Goal: Task Accomplishment & Management: Manage account settings

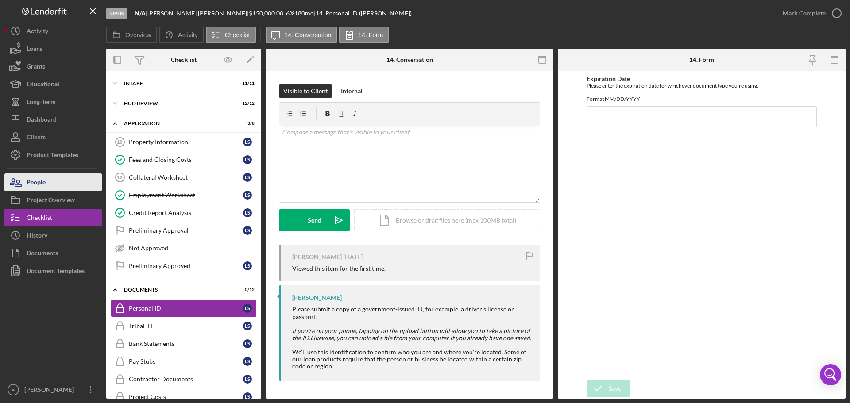
click at [57, 187] on button "People" at bounding box center [52, 182] width 97 height 18
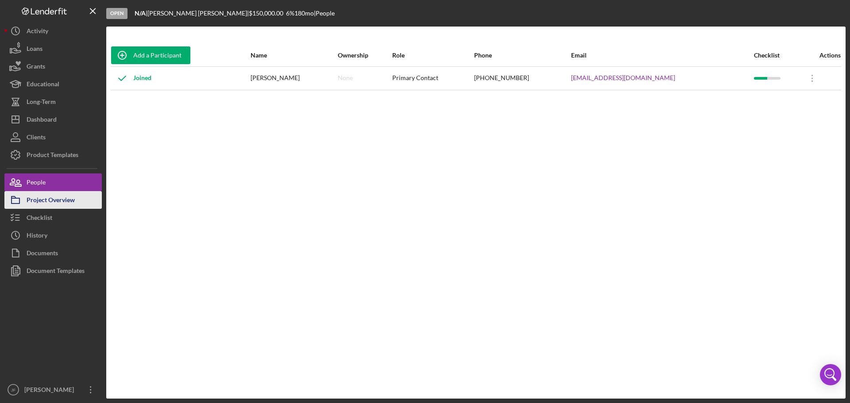
click at [73, 200] on div "Project Overview" at bounding box center [51, 201] width 48 height 20
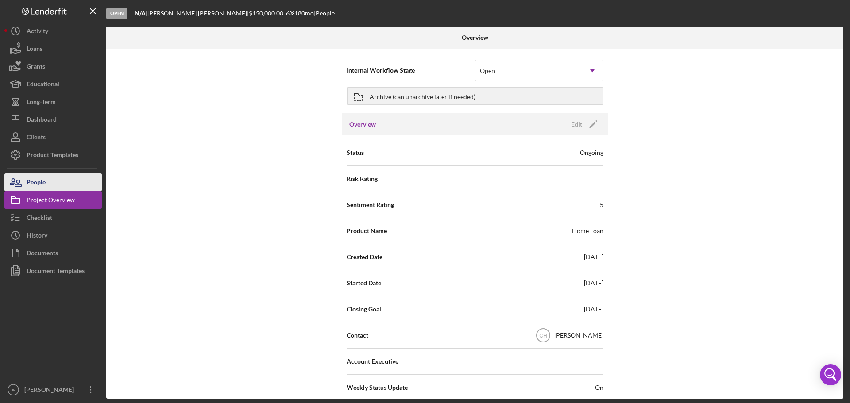
click at [71, 182] on button "People" at bounding box center [52, 182] width 97 height 18
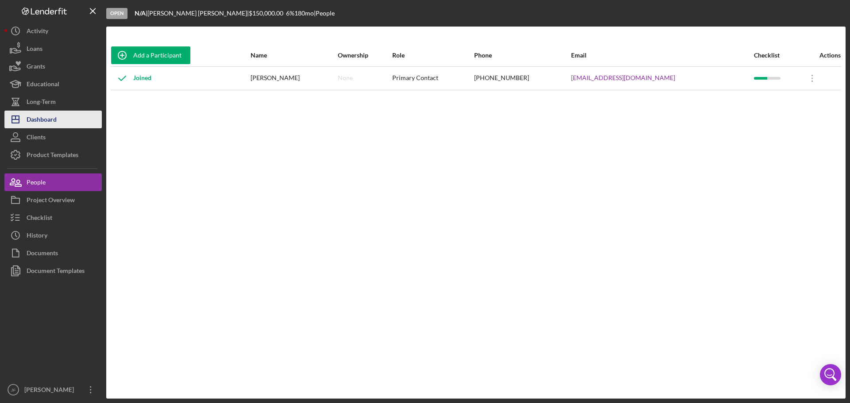
click at [53, 116] on div "Dashboard" at bounding box center [42, 121] width 30 height 20
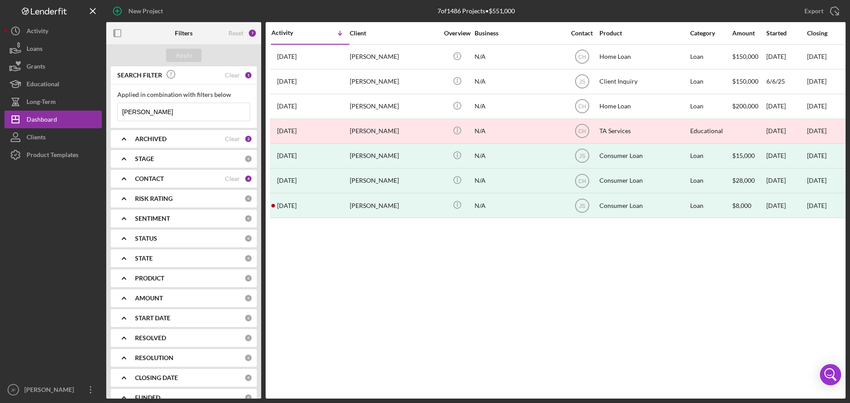
click at [164, 115] on input "[PERSON_NAME]" at bounding box center [184, 112] width 132 height 18
click at [164, 115] on input "schuman" at bounding box center [184, 112] width 132 height 18
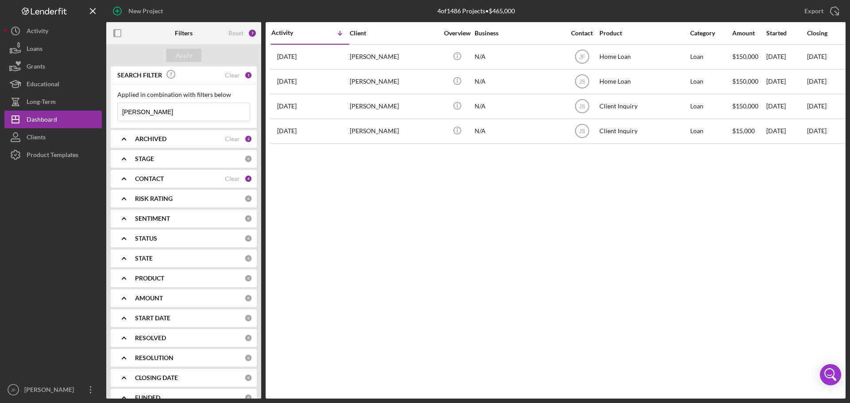
type input "woodke"
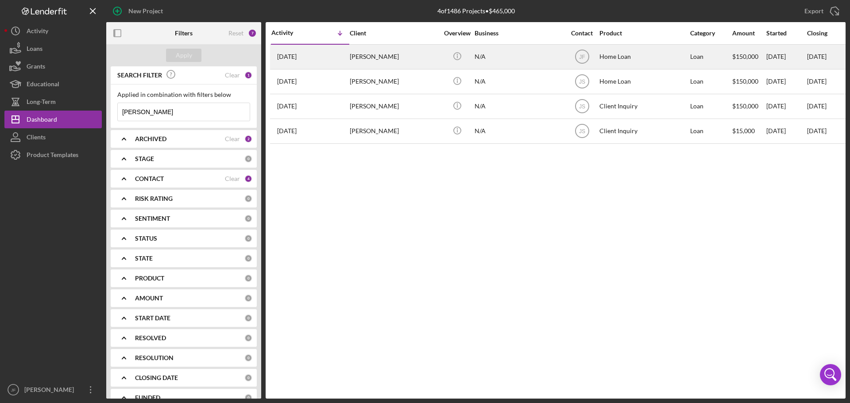
click at [609, 56] on div "Home Loan" at bounding box center [643, 56] width 89 height 23
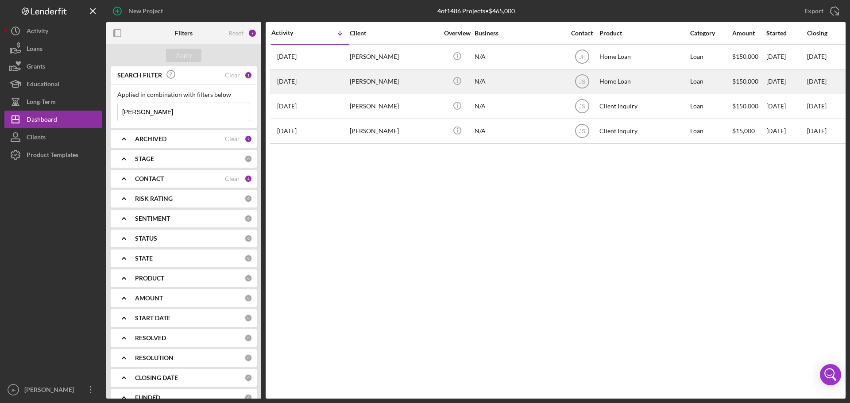
click at [612, 80] on div "Home Loan" at bounding box center [643, 81] width 89 height 23
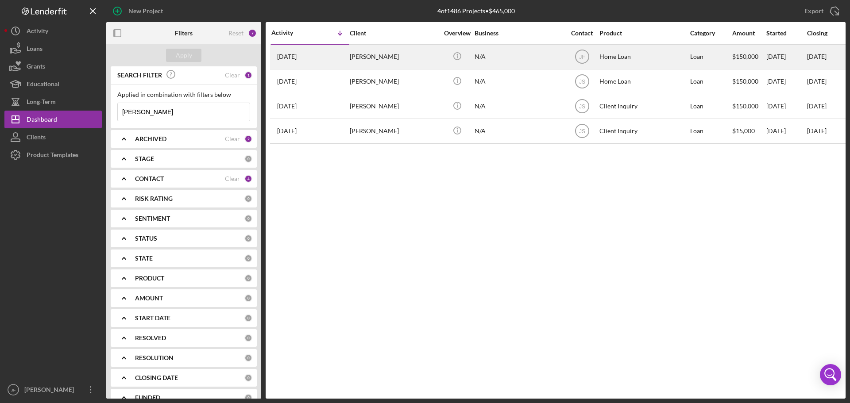
click at [612, 55] on div "Home Loan" at bounding box center [643, 56] width 89 height 23
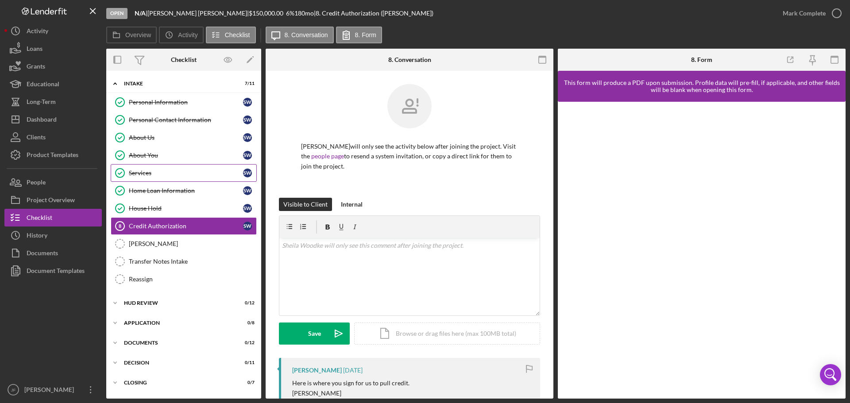
click at [180, 177] on link "Services Services S W" at bounding box center [184, 173] width 146 height 18
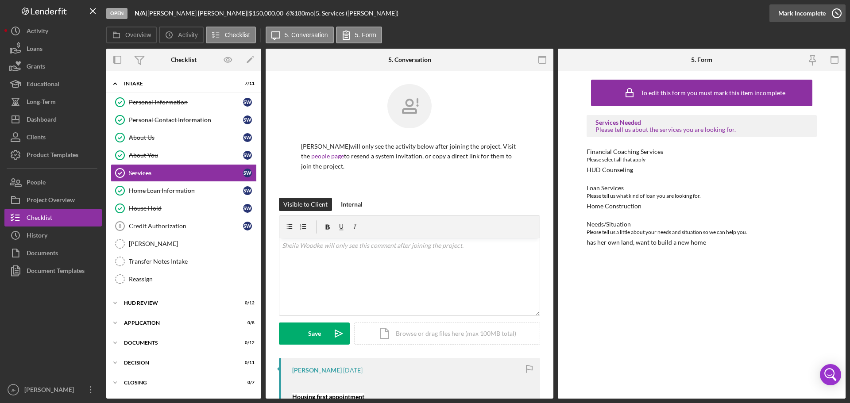
click at [813, 16] on div "Mark Incomplete" at bounding box center [801, 13] width 47 height 18
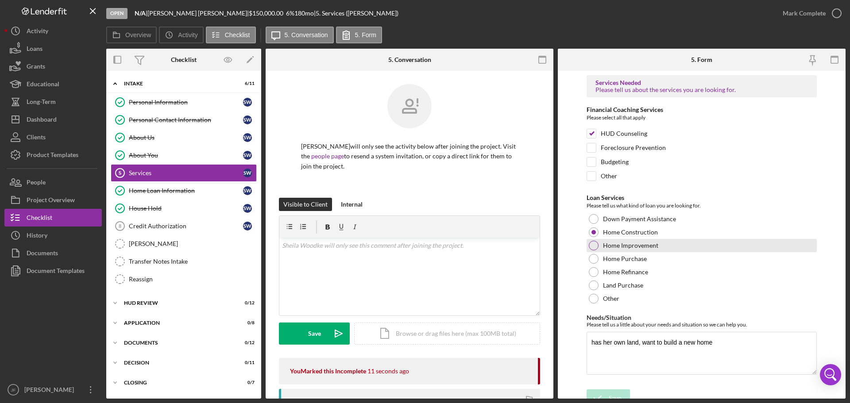
click at [595, 244] on div at bounding box center [594, 246] width 10 height 10
click at [732, 344] on textarea "has her own land, want to build a new home" at bounding box center [701, 353] width 230 height 42
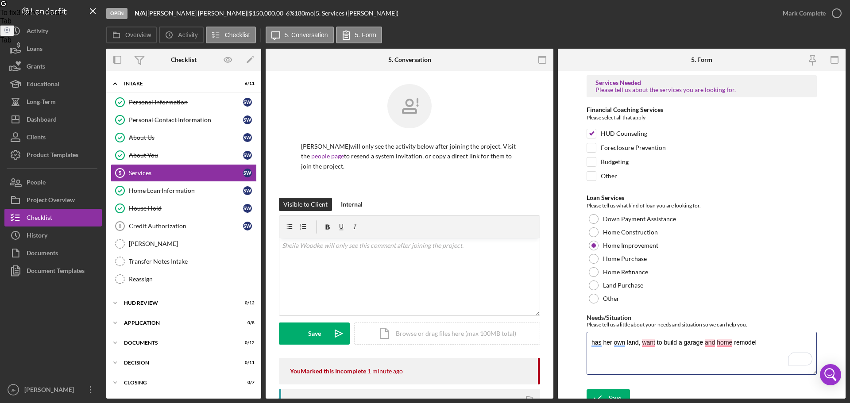
scroll to position [10, 0]
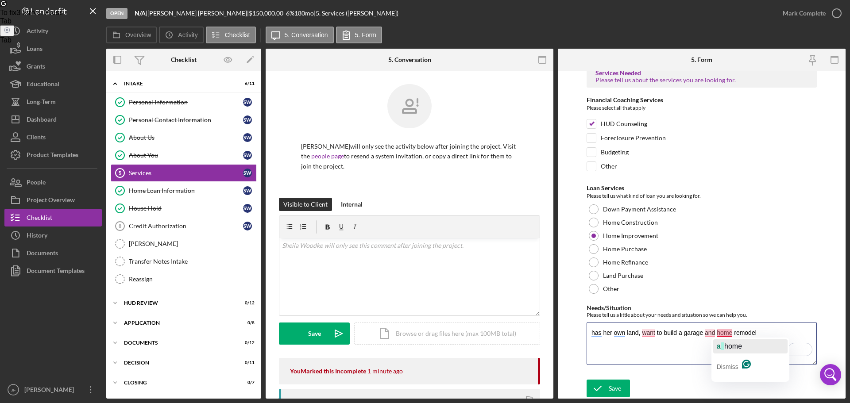
click at [724, 342] on div "a home" at bounding box center [729, 346] width 25 height 14
click at [707, 344] on span "," at bounding box center [706, 347] width 4 height 8
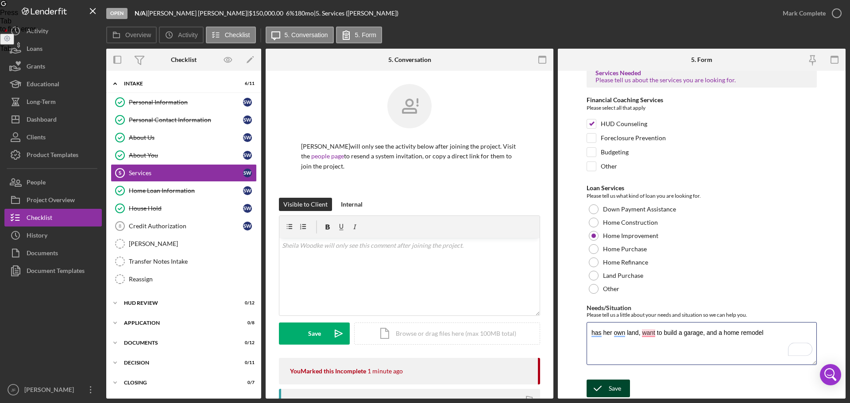
type textarea "has her own land, want to build a garage, and a home remodel"
click at [619, 387] on div "Save" at bounding box center [615, 389] width 12 height 18
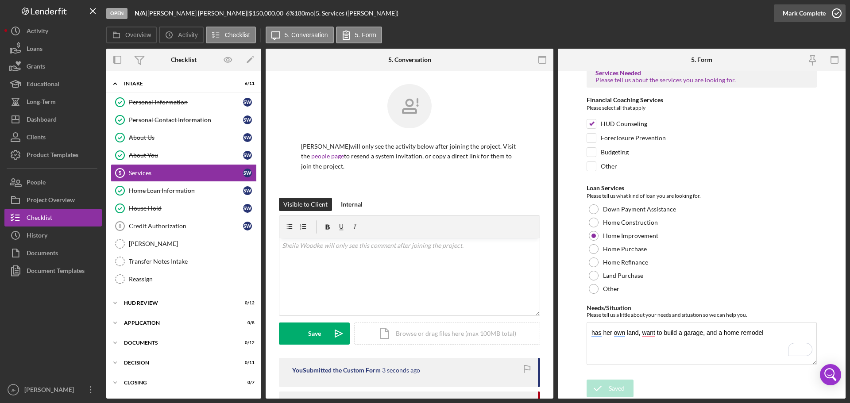
click at [809, 15] on div "Mark Complete" at bounding box center [803, 13] width 43 height 18
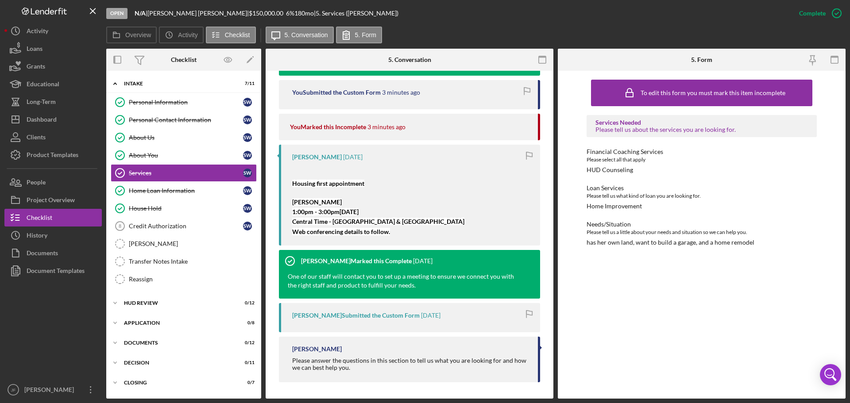
scroll to position [310, 0]
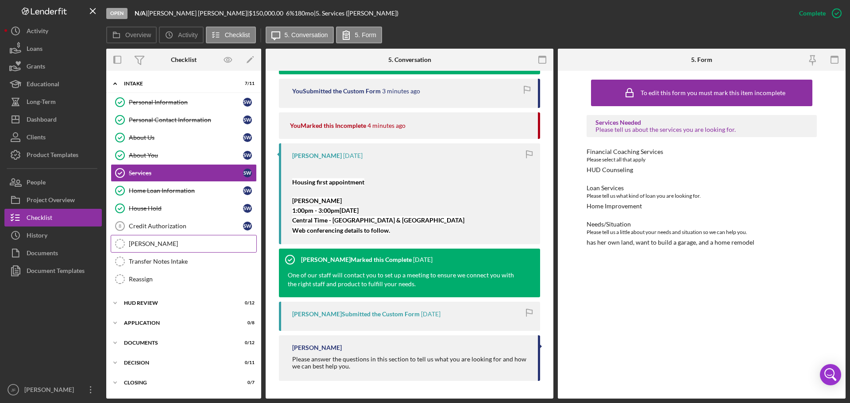
click at [193, 241] on div "[PERSON_NAME]" at bounding box center [192, 243] width 127 height 7
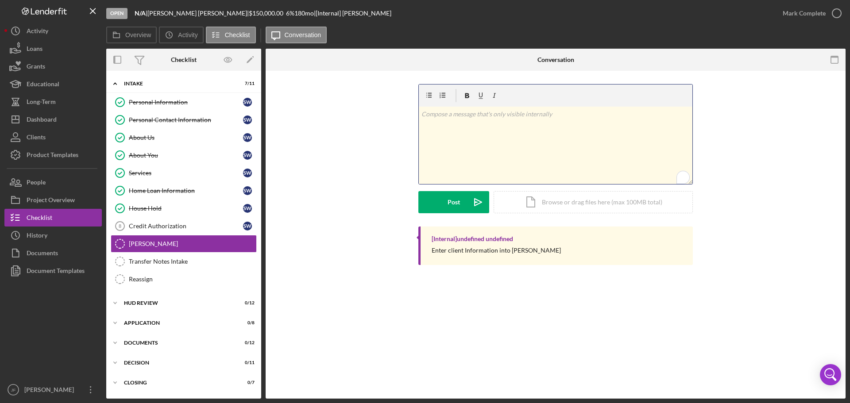
click at [468, 142] on div "v Color teal Color pink Remove color Add row above Add row below Add column bef…" at bounding box center [556, 145] width 274 height 77
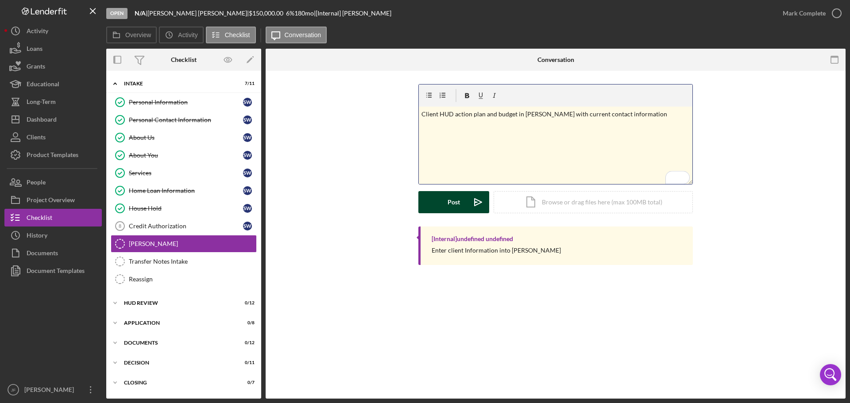
click at [455, 197] on div "Post" at bounding box center [453, 202] width 12 height 22
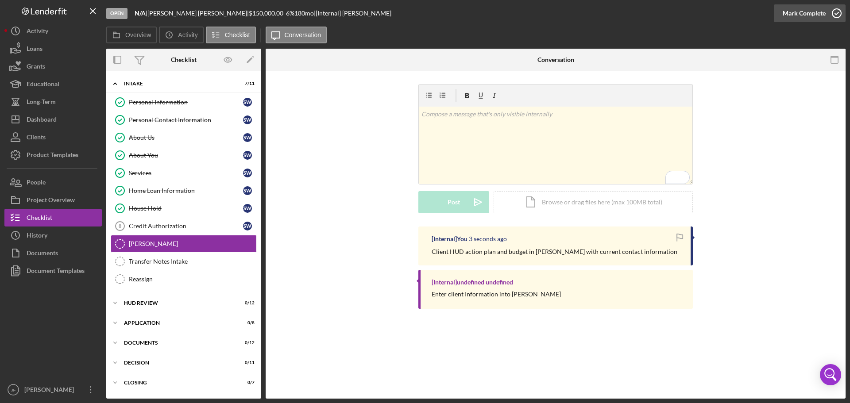
click at [810, 15] on div "Mark Complete" at bounding box center [803, 13] width 43 height 18
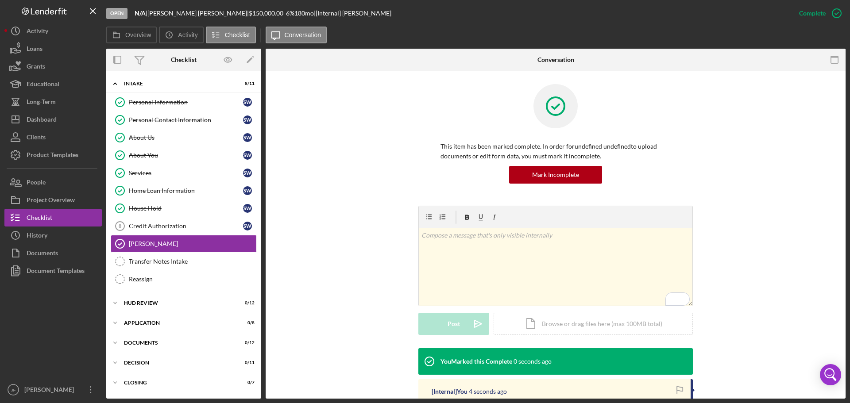
scroll to position [80, 0]
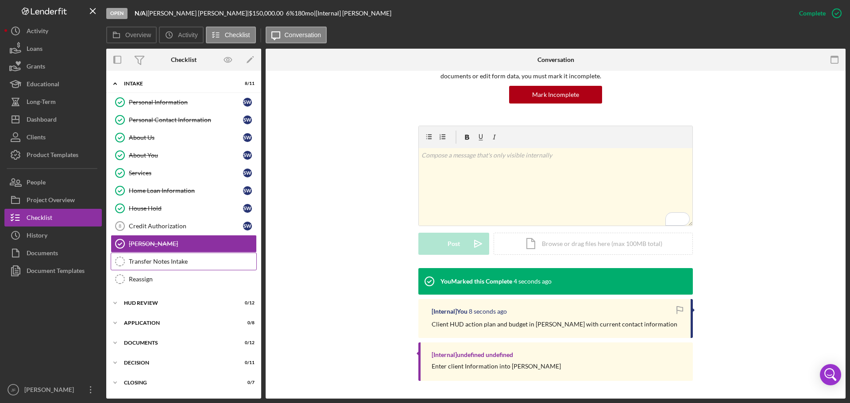
click at [179, 258] on div "Transfer Notes Intake" at bounding box center [192, 261] width 127 height 7
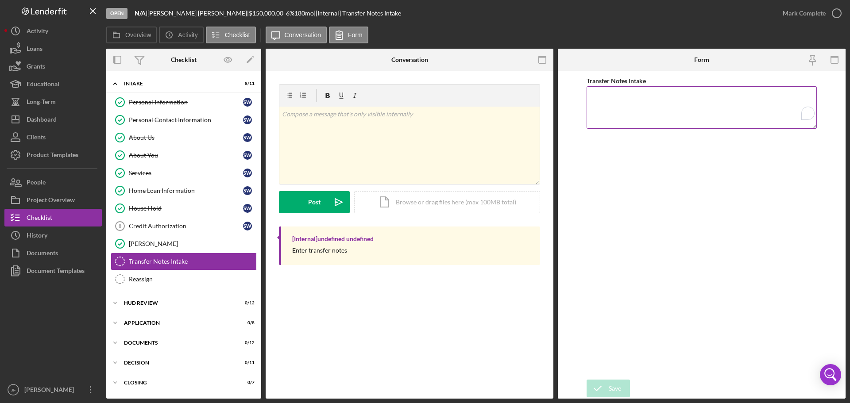
click at [601, 101] on textarea "Transfer Notes Intake" at bounding box center [701, 107] width 230 height 42
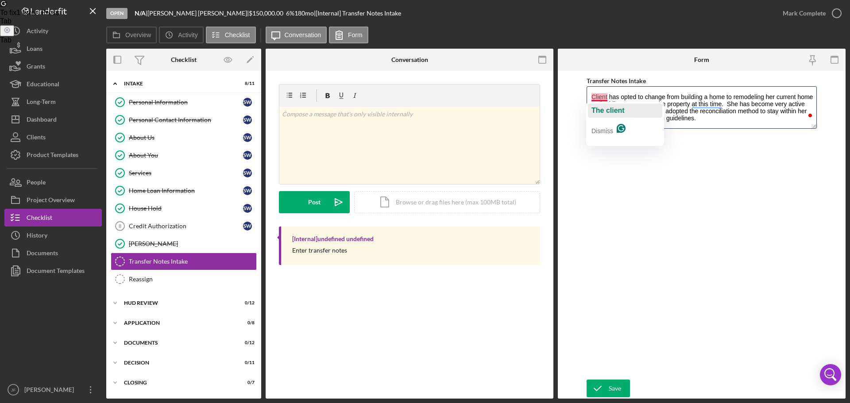
click at [601, 112] on span "The client" at bounding box center [607, 111] width 33 height 8
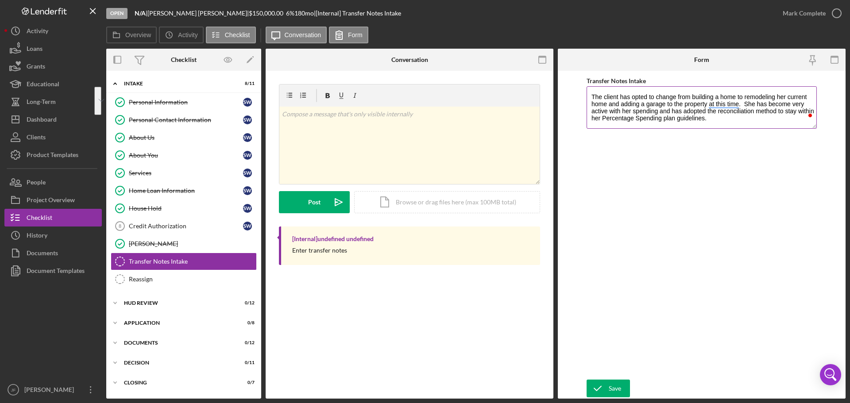
drag, startPoint x: 717, startPoint y: 117, endPoint x: 589, endPoint y: 89, distance: 131.4
click at [589, 89] on textarea "The client has opted to change from building a home to remodeling her current h…" at bounding box center [701, 107] width 230 height 42
click at [717, 120] on textarea "The client has opted to change from building a home to remodeling her current h…" at bounding box center [701, 107] width 230 height 42
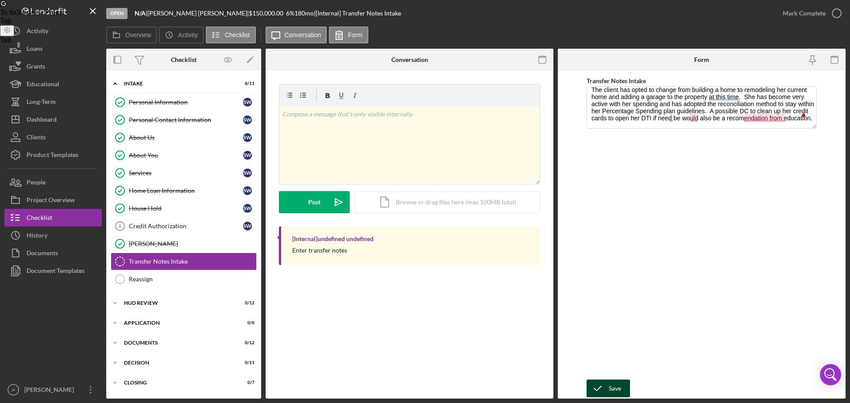
click at [619, 388] on div "Save" at bounding box center [615, 389] width 12 height 18
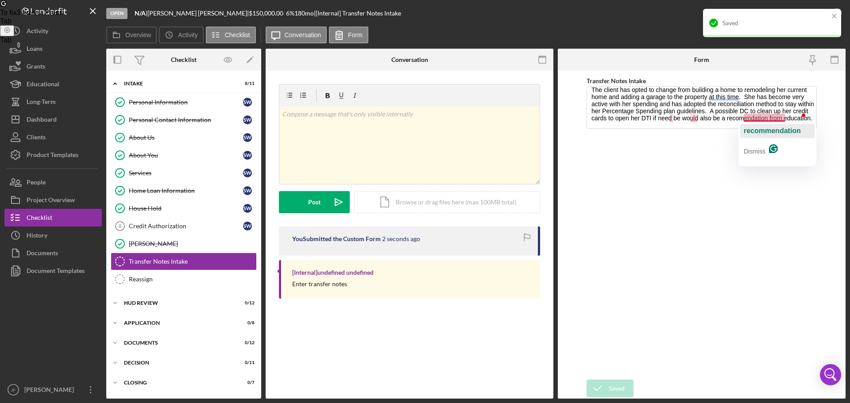
click at [766, 128] on span "recommendation" at bounding box center [772, 131] width 57 height 8
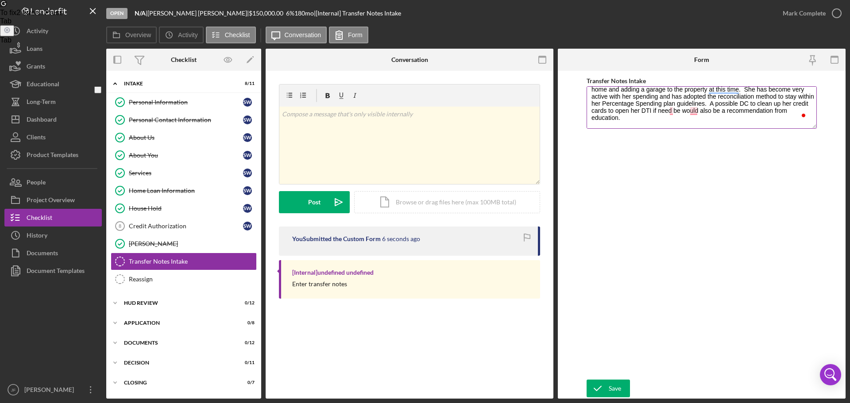
scroll to position [0, 0]
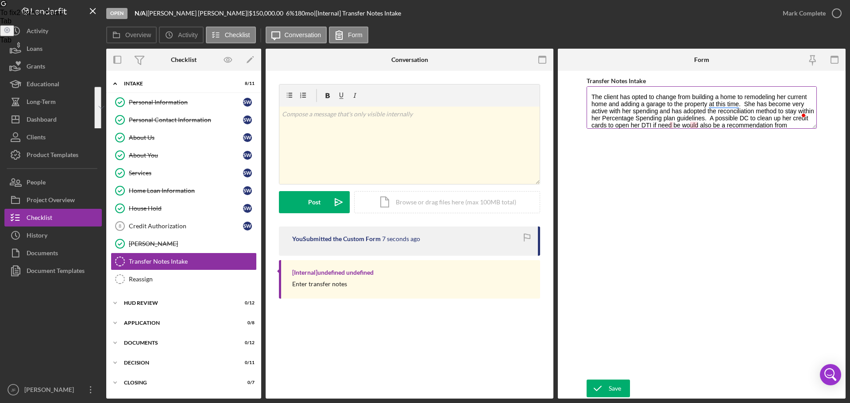
drag, startPoint x: 624, startPoint y: 124, endPoint x: 590, endPoint y: 88, distance: 49.8
click at [590, 88] on textarea "The client has opted to change from building a home to remodeling her current h…" at bounding box center [701, 107] width 230 height 42
type textarea "The client has opted to change from building a home to remodeling her current h…"
click at [373, 165] on div "v Color teal Color pink Remove color Add row above Add row below Add column bef…" at bounding box center [409, 145] width 260 height 77
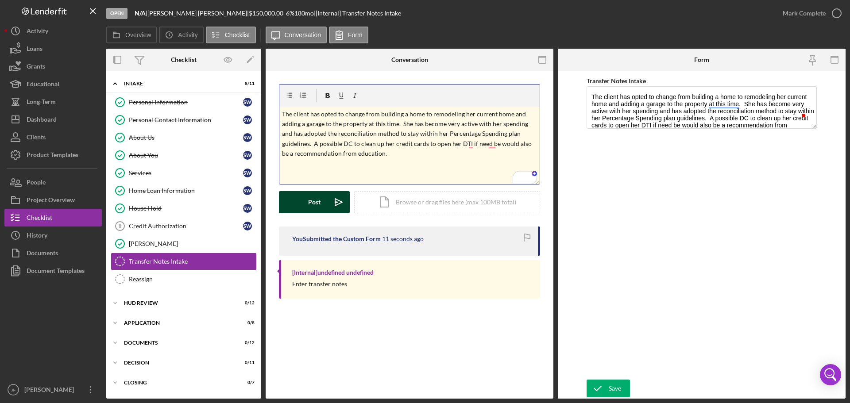
click at [317, 199] on div "Post" at bounding box center [314, 202] width 12 height 22
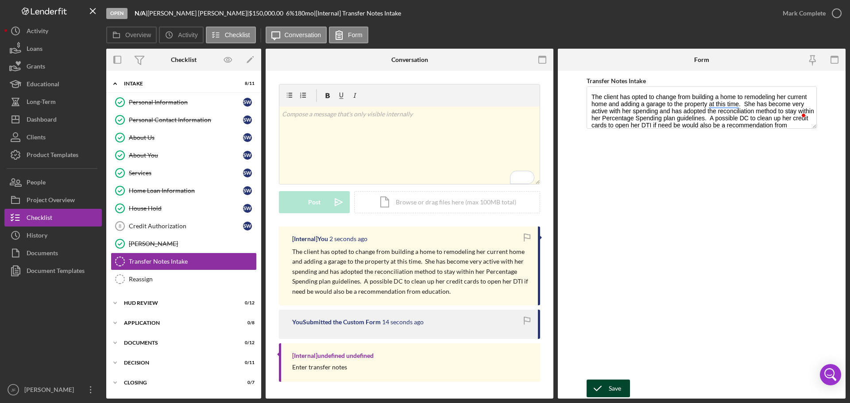
click at [613, 390] on div "Save" at bounding box center [615, 389] width 12 height 18
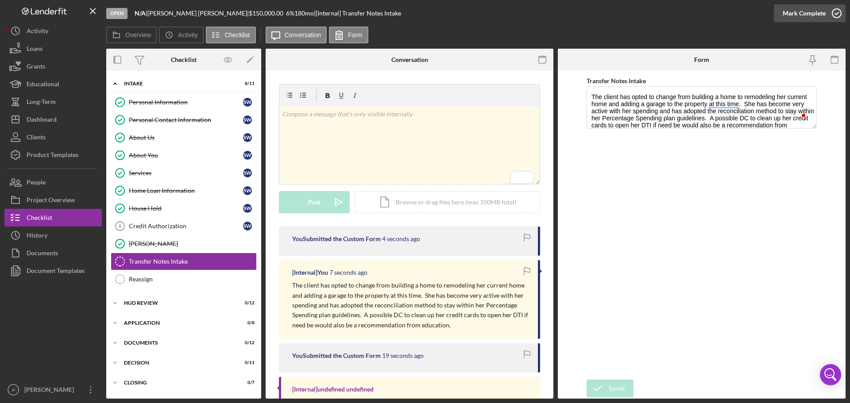
click at [802, 18] on div "Mark Complete" at bounding box center [803, 13] width 43 height 18
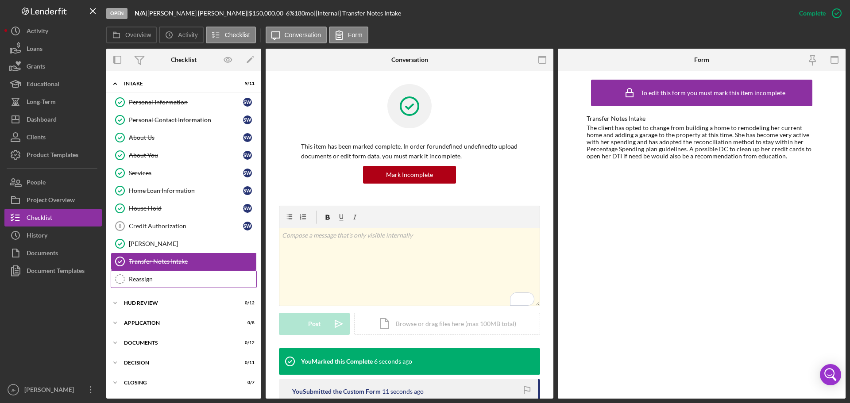
click at [180, 285] on link "Reassign Reassign" at bounding box center [184, 279] width 146 height 18
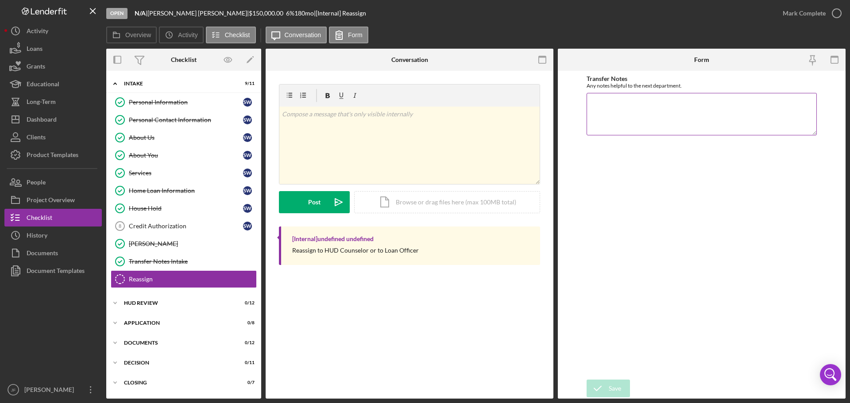
click at [639, 121] on textarea "Transfer Notes" at bounding box center [701, 114] width 230 height 42
type textarea "T"
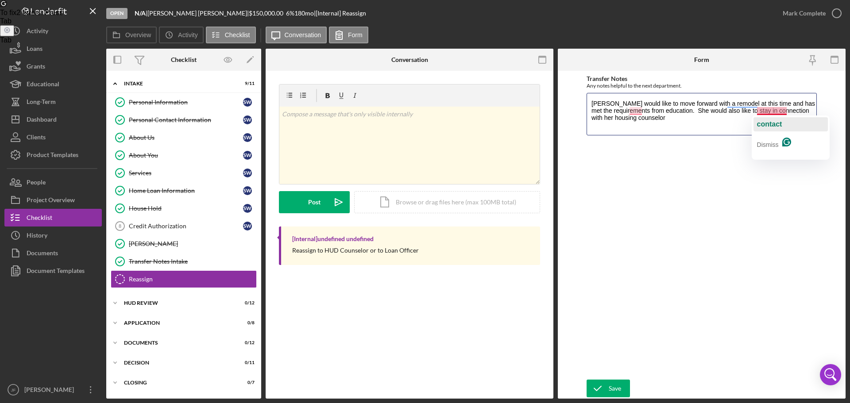
click at [772, 123] on span "contact" at bounding box center [769, 124] width 25 height 8
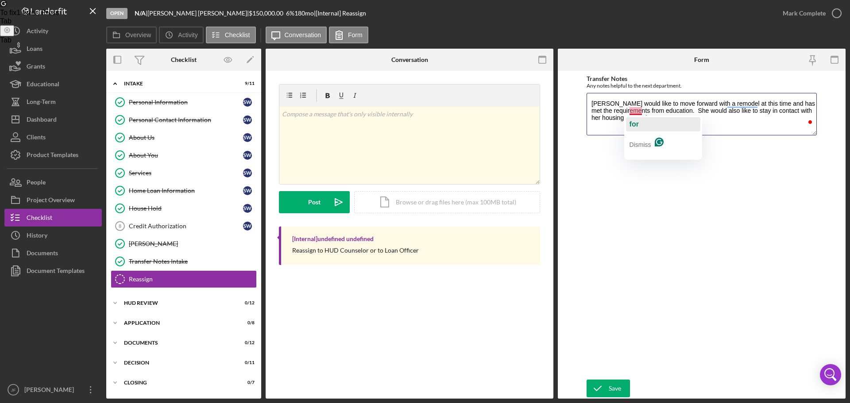
click at [632, 123] on span "for" at bounding box center [633, 124] width 9 height 8
click at [649, 120] on textarea "Sheila would like to move forward with a remodel at this time and has met the r…" at bounding box center [701, 114] width 230 height 42
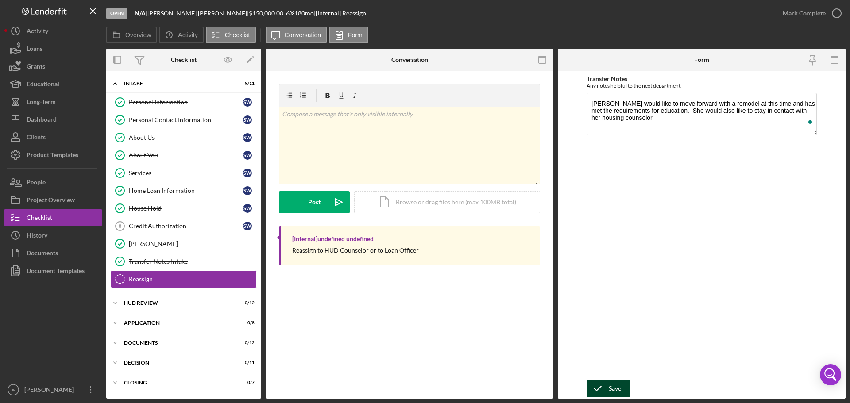
click at [609, 392] on div "Save" at bounding box center [615, 389] width 12 height 18
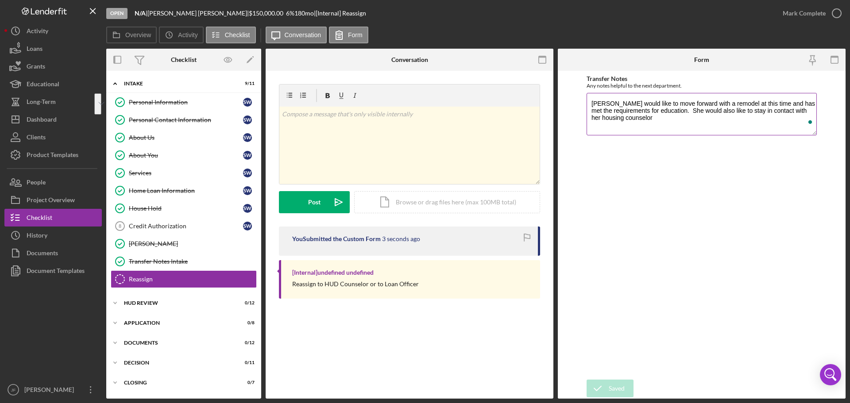
drag, startPoint x: 641, startPoint y: 119, endPoint x: 592, endPoint y: 100, distance: 53.0
click at [592, 100] on textarea "Sheila would like to move forward with a remodel at this time and has met the r…" at bounding box center [701, 114] width 230 height 42
click at [657, 121] on textarea "Sheila would like to move forward with a remodel at this time and has met the r…" at bounding box center [701, 114] width 230 height 42
click at [620, 381] on div "Save" at bounding box center [615, 389] width 12 height 18
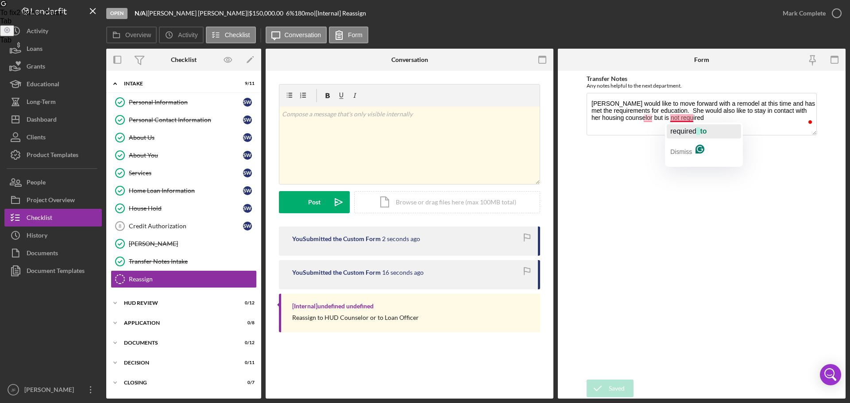
click at [680, 128] on span "required" at bounding box center [683, 131] width 26 height 8
click at [650, 134] on span "but" at bounding box center [654, 131] width 10 height 8
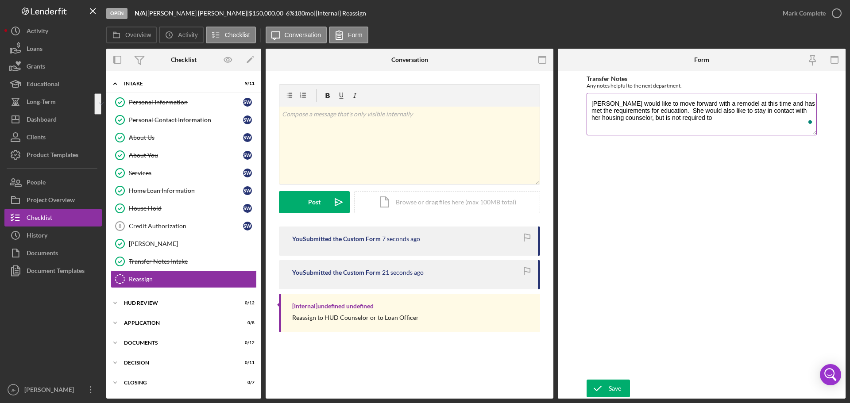
drag, startPoint x: 704, startPoint y: 119, endPoint x: 590, endPoint y: 100, distance: 115.2
click at [590, 100] on textarea "Sheila would like to move forward with a remodel at this time and has met the r…" at bounding box center [701, 114] width 230 height 42
type textarea "Sheila would like to move forward with a remodel at this time and has met the r…"
click at [475, 135] on div "v Color teal Color pink Remove color Add row above Add row below Add column bef…" at bounding box center [409, 145] width 260 height 77
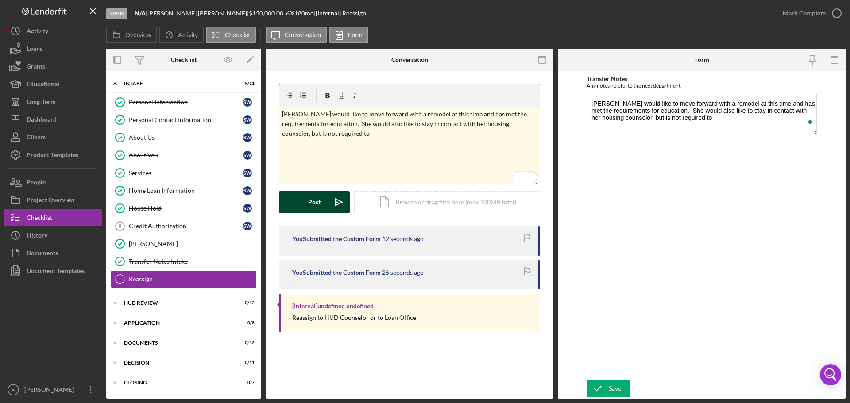
click at [314, 206] on div "Post" at bounding box center [314, 202] width 12 height 22
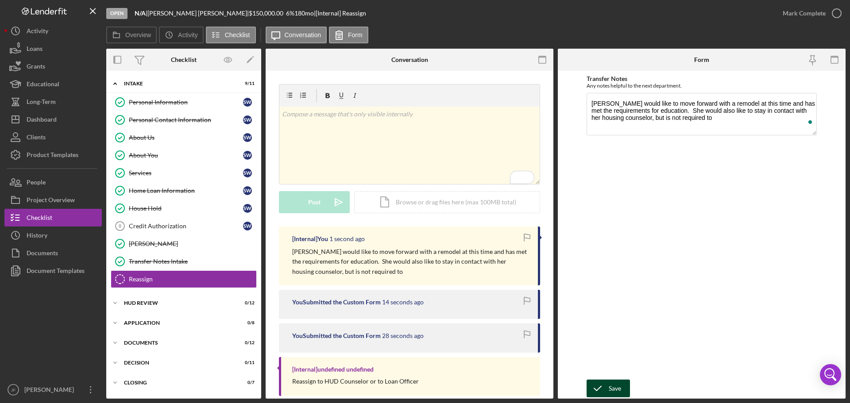
click at [605, 382] on icon "submit" at bounding box center [597, 389] width 22 height 22
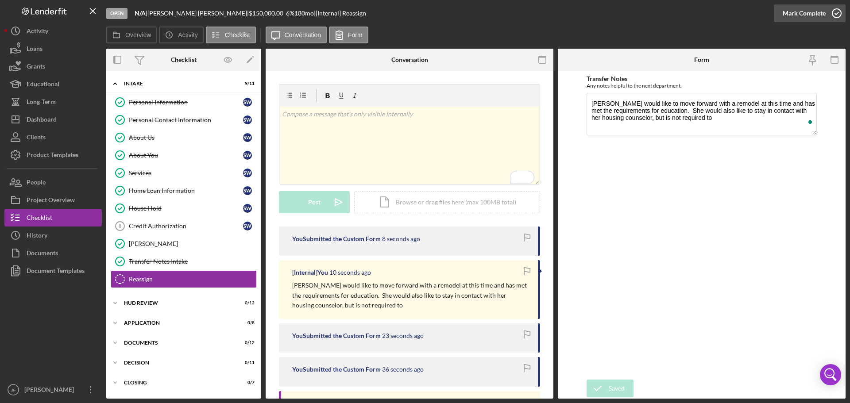
click at [807, 12] on div "Mark Complete" at bounding box center [803, 13] width 43 height 18
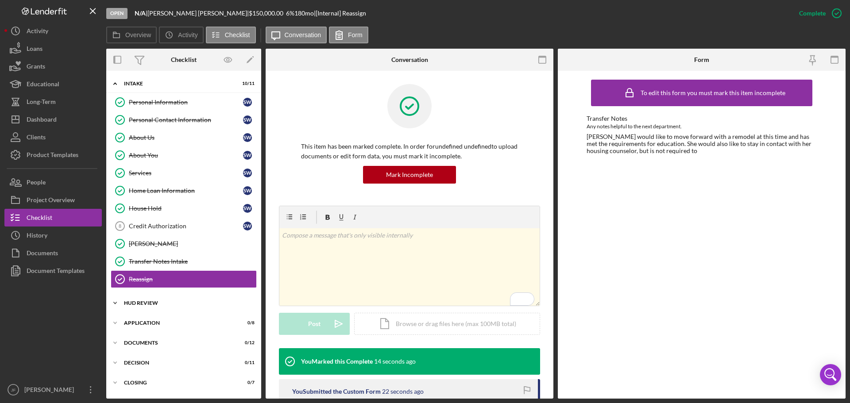
click at [172, 305] on div "HUD Review" at bounding box center [187, 303] width 126 height 5
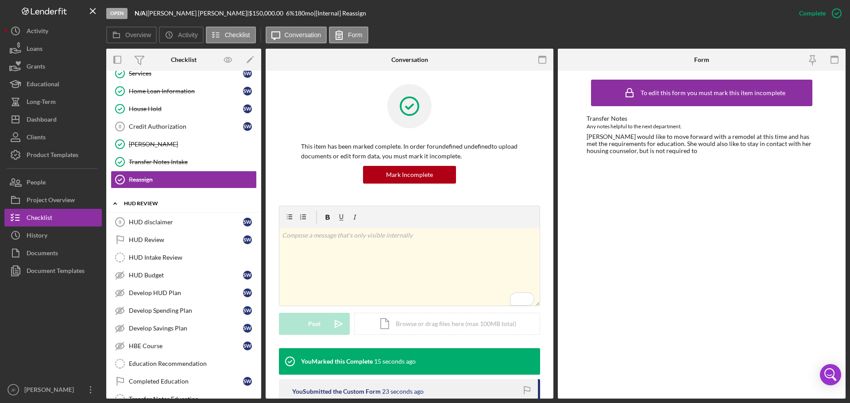
scroll to position [133, 0]
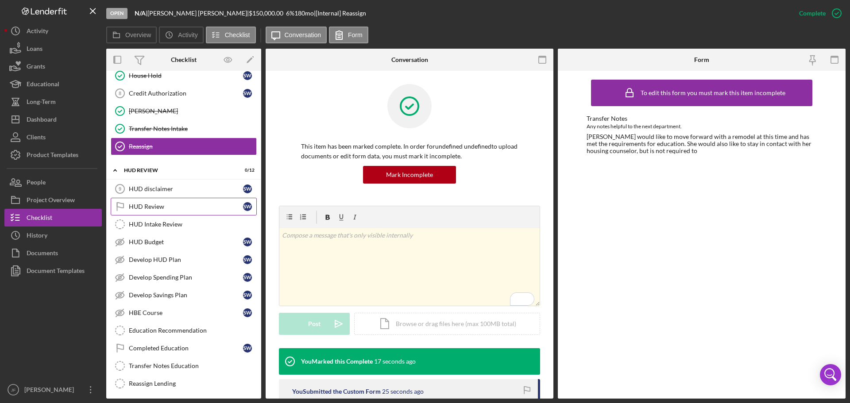
click at [190, 204] on div "HUD Review" at bounding box center [186, 206] width 114 height 7
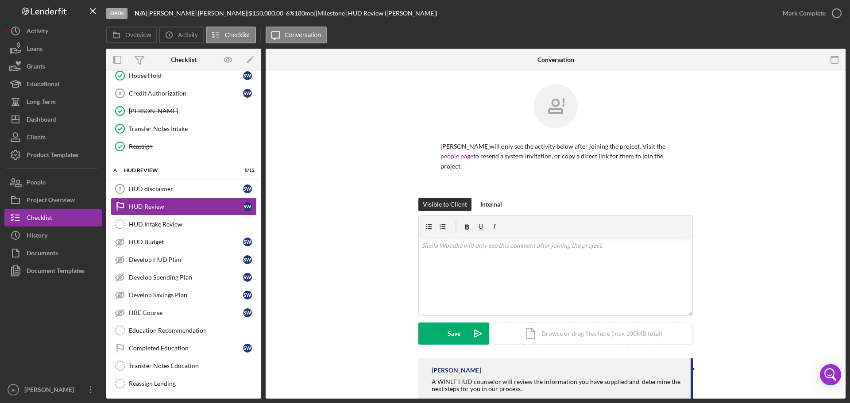
scroll to position [23, 0]
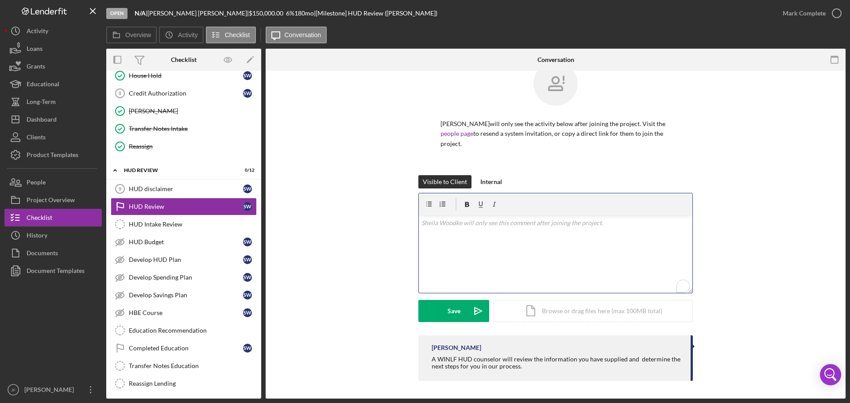
click at [502, 240] on div "v Color teal Color pink Remove color Add row above Add row below Add column bef…" at bounding box center [556, 254] width 274 height 77
click at [435, 313] on button "Save Icon/icon-invite-send" at bounding box center [453, 311] width 71 height 22
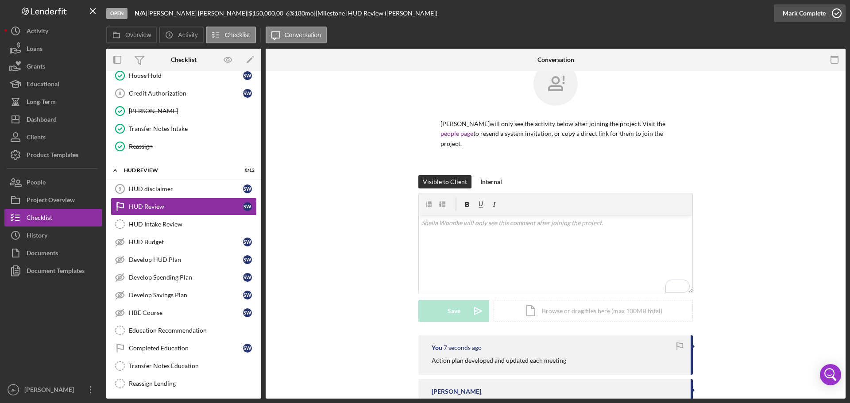
click at [794, 11] on div "Mark Complete" at bounding box center [803, 13] width 43 height 18
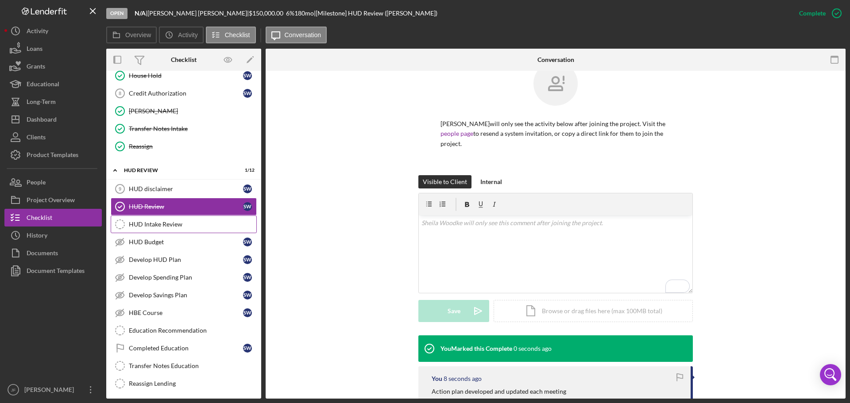
click at [171, 224] on div "HUD Intake Review" at bounding box center [192, 224] width 127 height 7
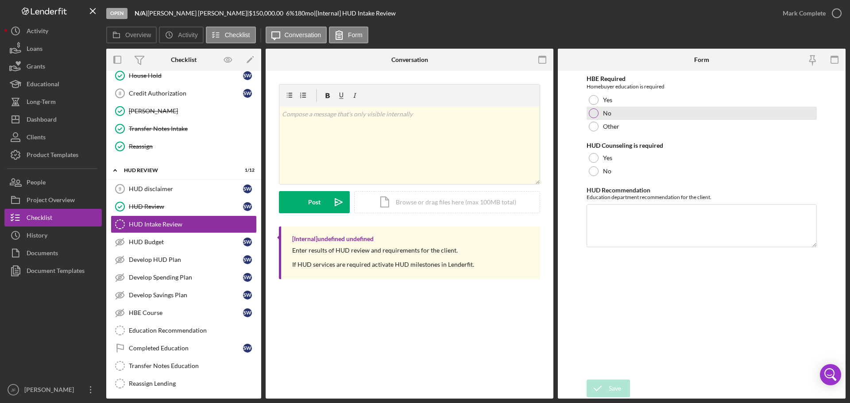
click at [594, 111] on div at bounding box center [594, 113] width 10 height 10
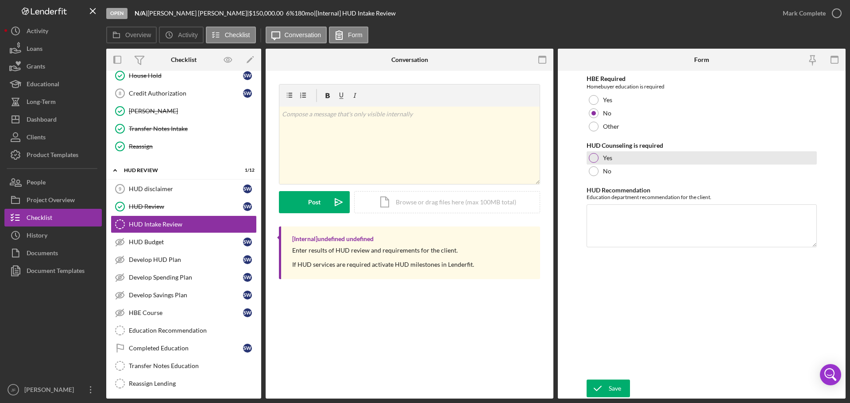
click at [593, 159] on div at bounding box center [594, 158] width 10 height 10
click at [608, 218] on textarea "HUD Recommendation" at bounding box center [701, 225] width 230 height 42
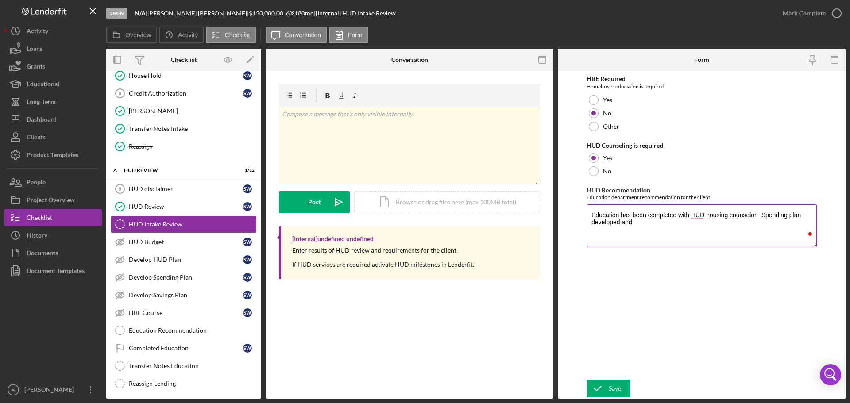
type textarea "Education has been completed with HUD housing counselor. Spending plan develope…"
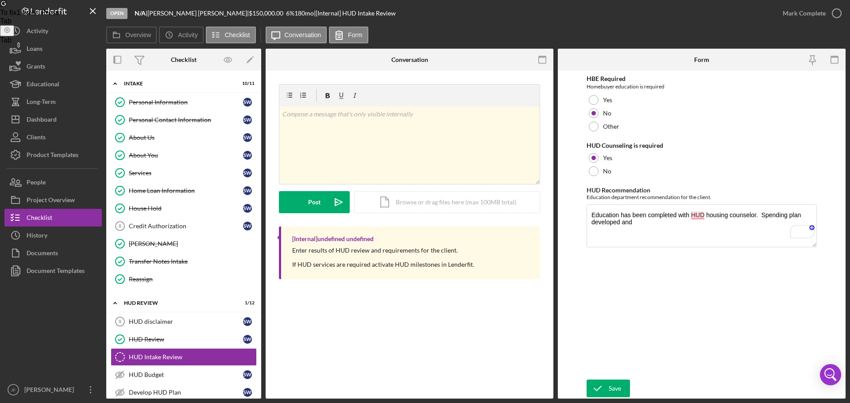
scroll to position [133, 0]
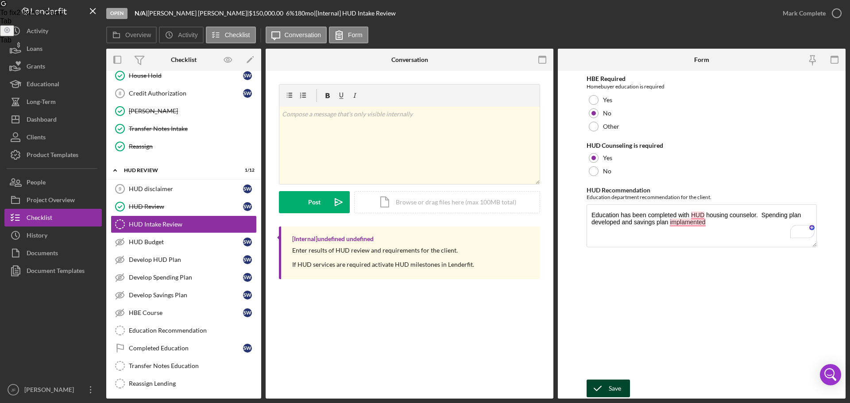
click at [615, 385] on div "Save" at bounding box center [615, 389] width 12 height 18
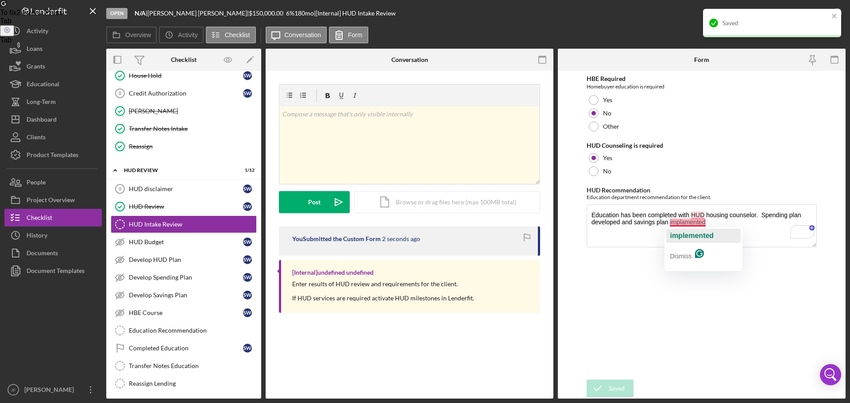
click at [690, 236] on span "implemented" at bounding box center [692, 236] width 44 height 8
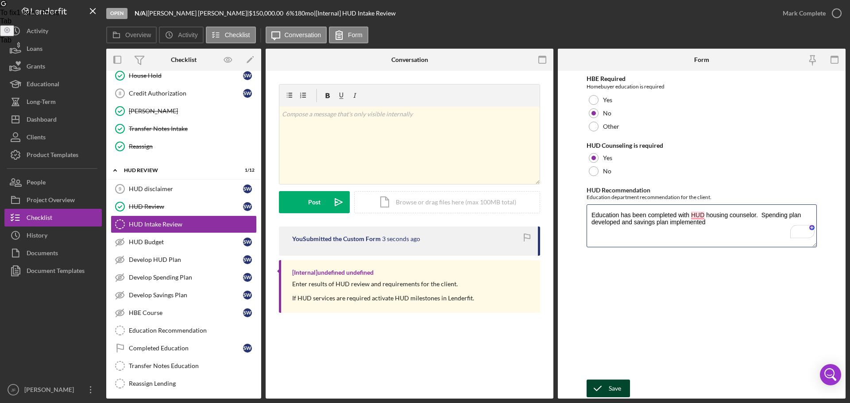
type textarea "Education has been completed with HUD housing counselor. Spending plan develope…"
click at [612, 384] on div "Save" at bounding box center [615, 389] width 12 height 18
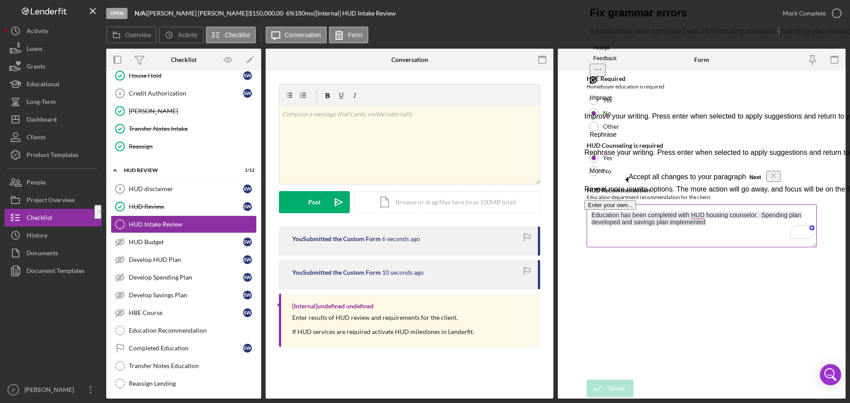
drag, startPoint x: 709, startPoint y: 224, endPoint x: 597, endPoint y: 217, distance: 113.1
click at [597, 217] on textarea "Education has been completed with HUD housing counselor. Spending plan develope…" at bounding box center [701, 225] width 230 height 42
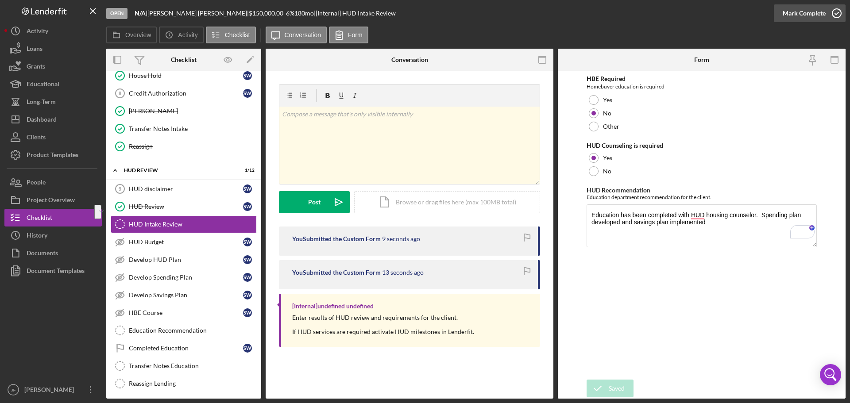
click at [795, 14] on div "Mark Complete" at bounding box center [803, 13] width 43 height 18
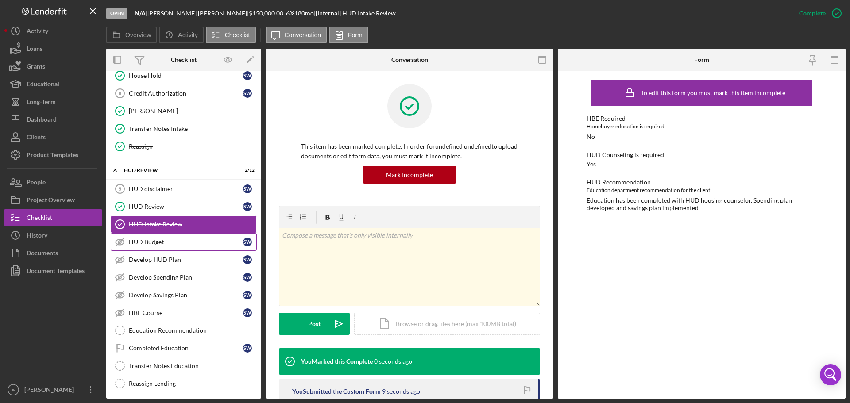
click at [174, 244] on div "HUD Budget" at bounding box center [186, 242] width 114 height 7
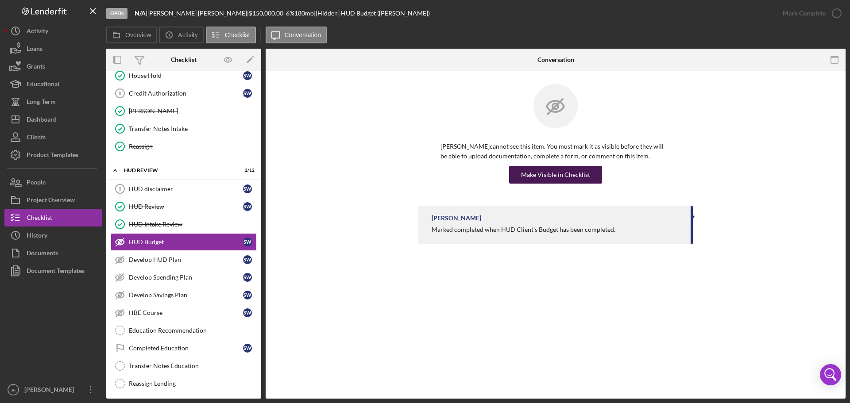
click at [546, 175] on div "Make Visible in Checklist" at bounding box center [555, 175] width 69 height 18
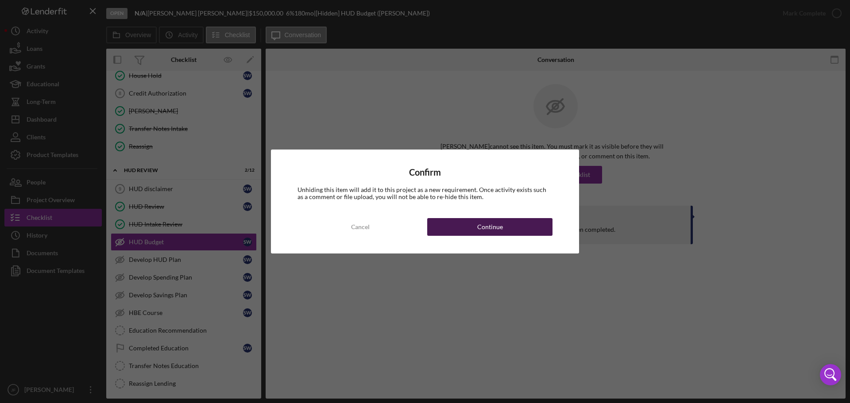
click at [466, 231] on button "Continue" at bounding box center [489, 227] width 125 height 18
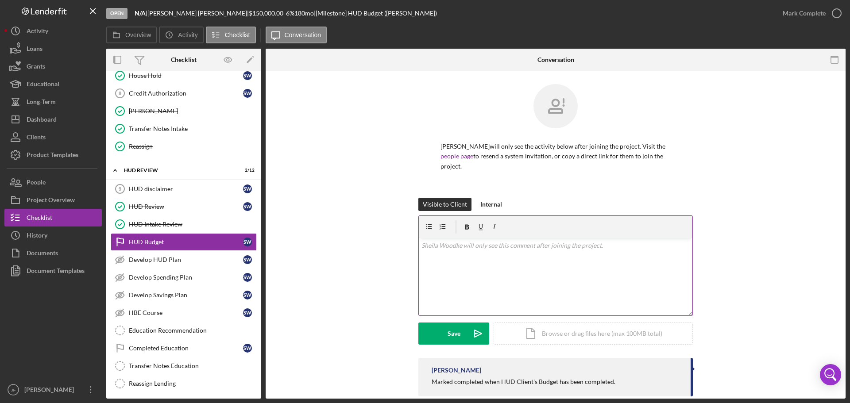
click at [464, 263] on div "v Color teal Color pink Remove color Add row above Add row below Add column bef…" at bounding box center [556, 276] width 274 height 77
click at [453, 271] on div "v Color teal Color pink Remove color Add row above Add row below Add column bef…" at bounding box center [556, 276] width 274 height 77
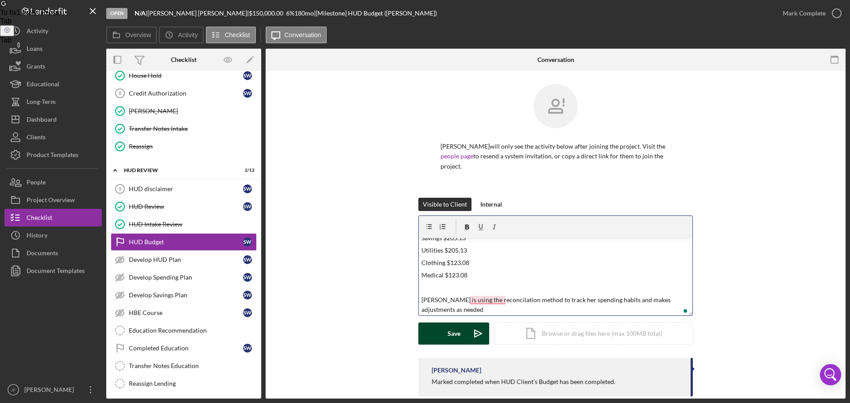
click at [455, 335] on div "Save" at bounding box center [453, 334] width 13 height 22
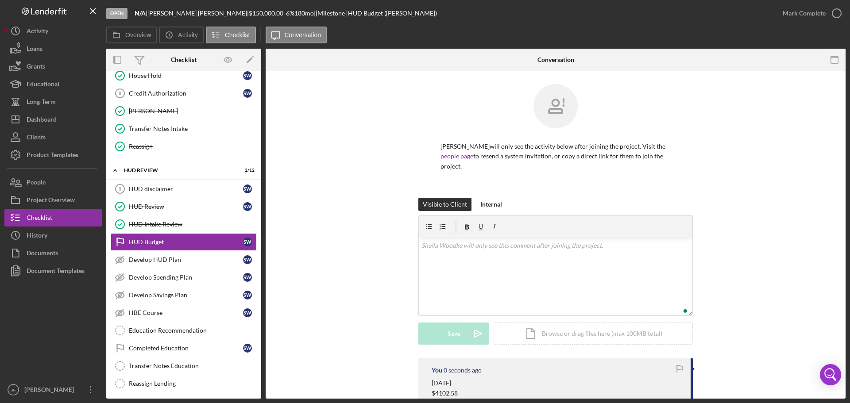
scroll to position [0, 0]
click at [807, 12] on div "Mark Complete" at bounding box center [803, 13] width 43 height 18
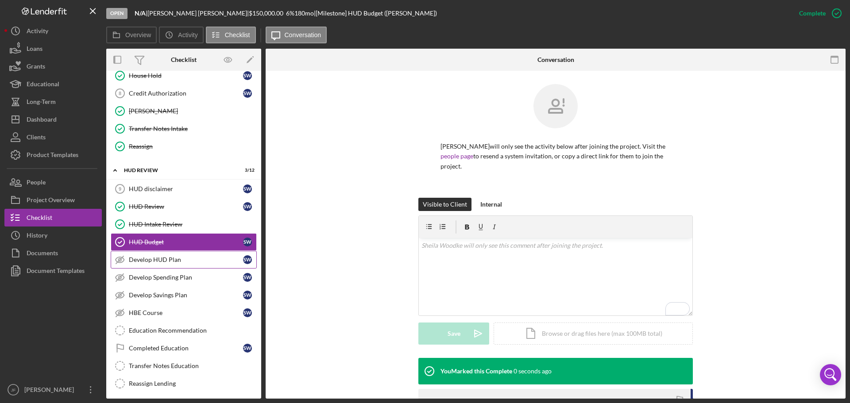
click at [190, 256] on div "Develop HUD Plan" at bounding box center [186, 259] width 114 height 7
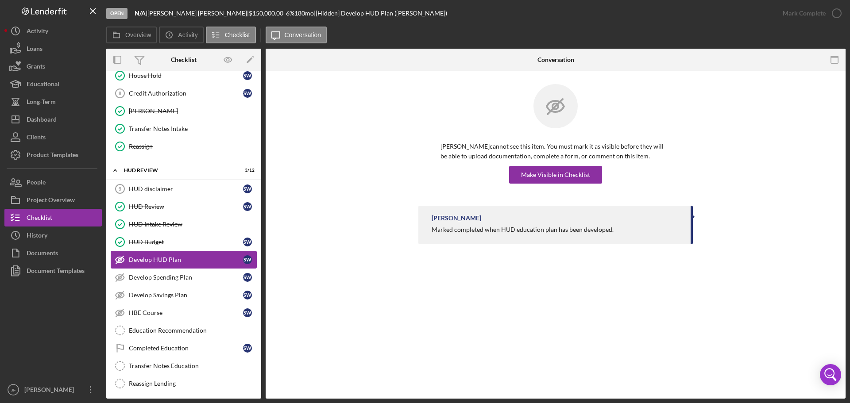
click at [187, 262] on div "Develop HUD Plan" at bounding box center [186, 259] width 114 height 7
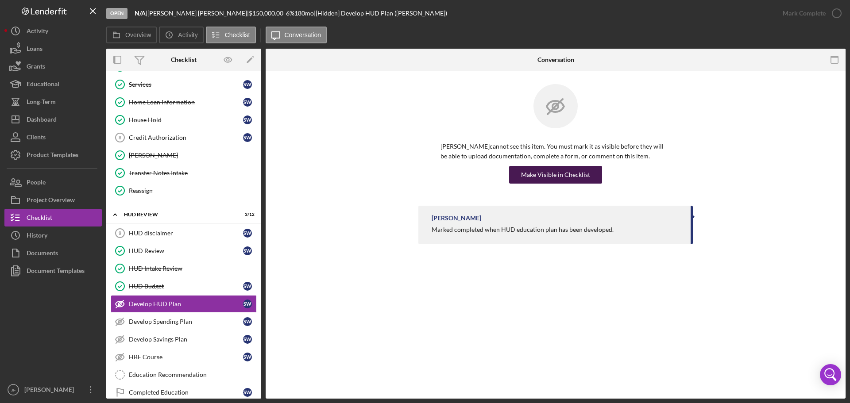
click at [544, 179] on div "Make Visible in Checklist" at bounding box center [555, 175] width 69 height 18
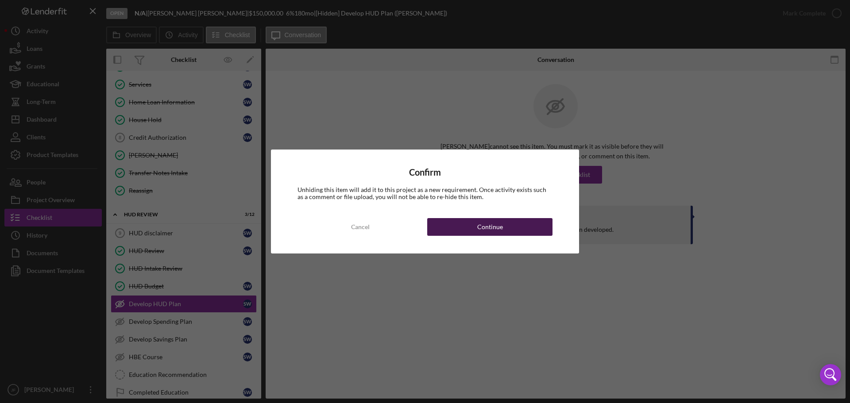
click at [468, 234] on button "Continue" at bounding box center [489, 227] width 125 height 18
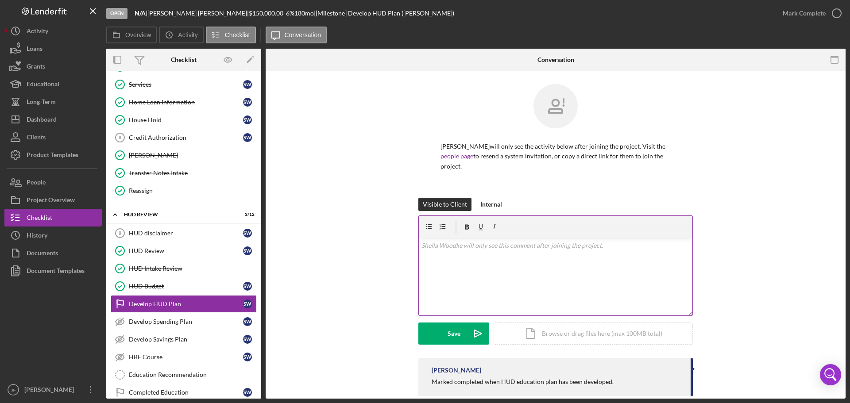
scroll to position [15, 0]
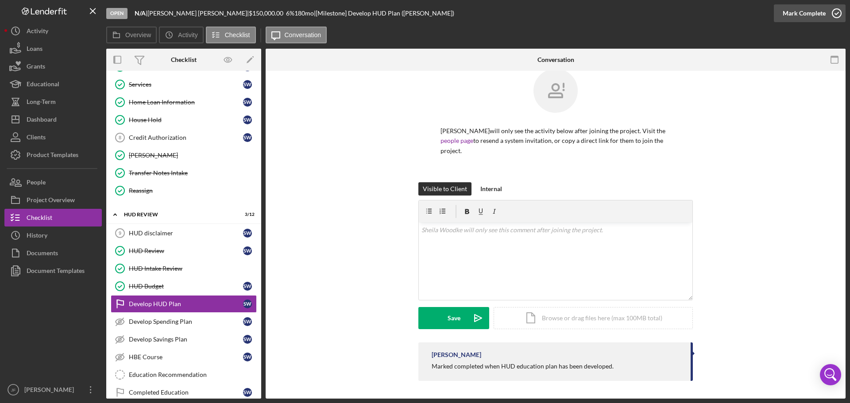
click at [790, 11] on div "Mark Complete" at bounding box center [803, 13] width 43 height 18
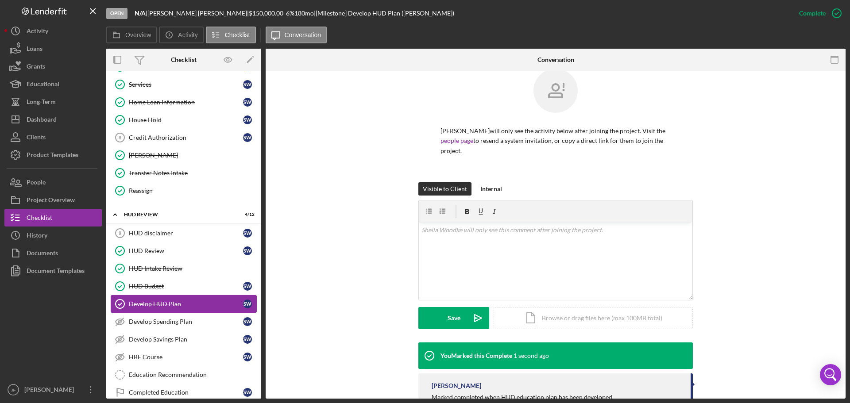
scroll to position [133, 0]
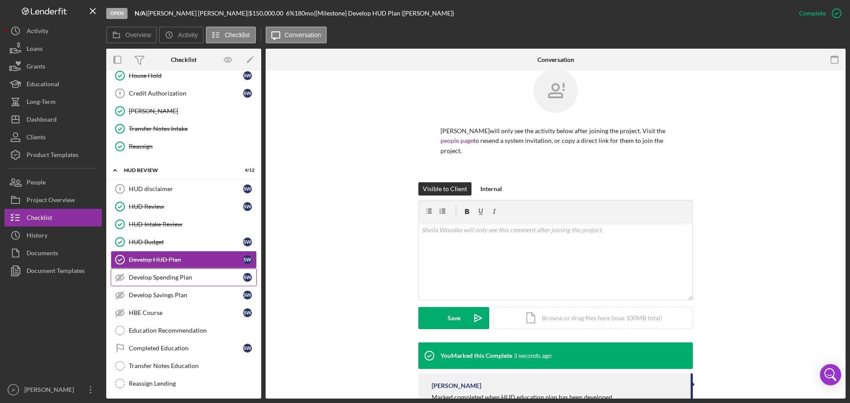
click at [185, 278] on div "Develop Spending Plan" at bounding box center [186, 277] width 114 height 7
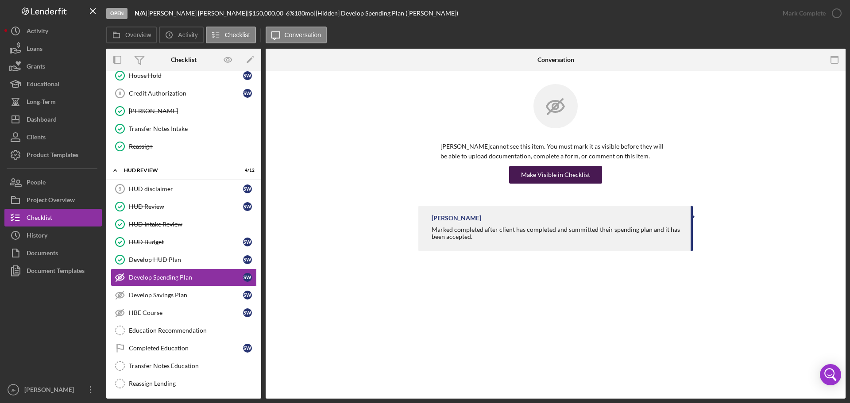
click at [526, 180] on div "Make Visible in Checklist" at bounding box center [555, 175] width 69 height 18
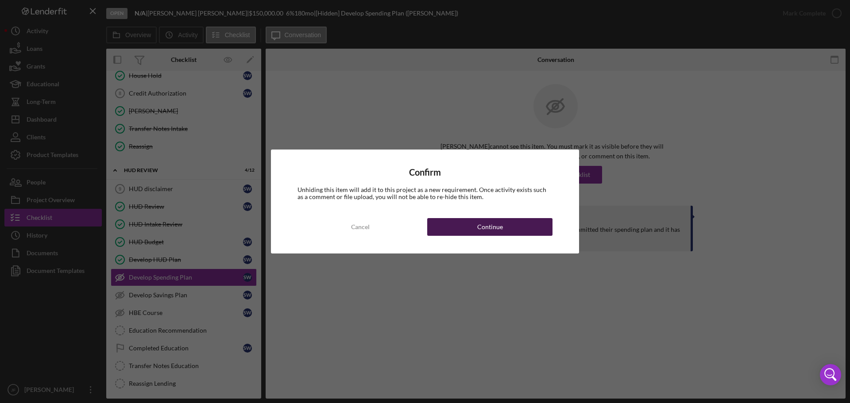
click at [511, 227] on button "Continue" at bounding box center [489, 227] width 125 height 18
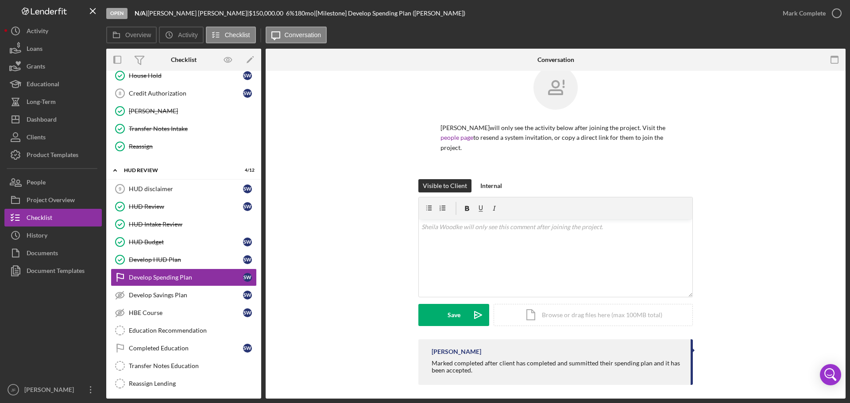
scroll to position [23, 0]
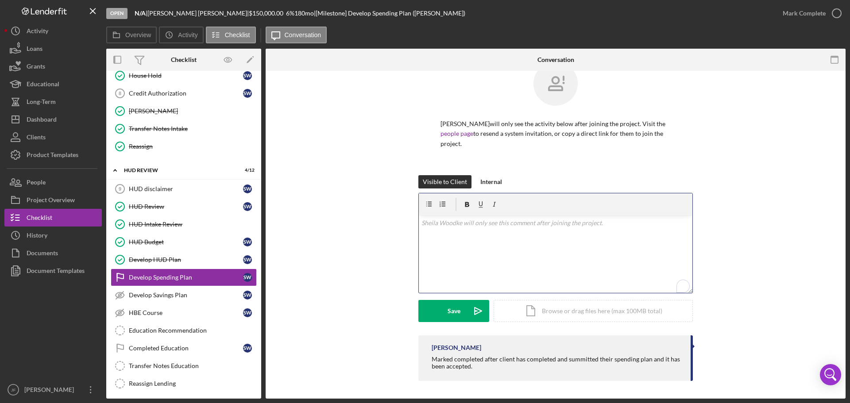
click at [486, 258] on div "v Color teal Color pink Remove color Add row above Add row below Add column bef…" at bounding box center [556, 254] width 274 height 77
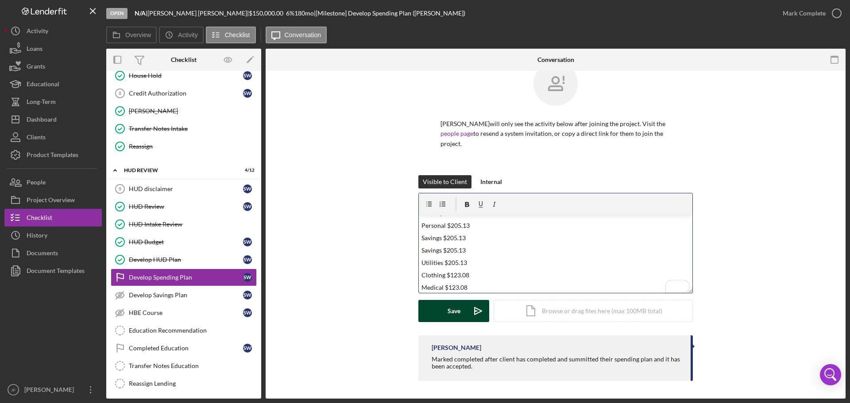
click at [447, 312] on div "Save" at bounding box center [453, 311] width 13 height 22
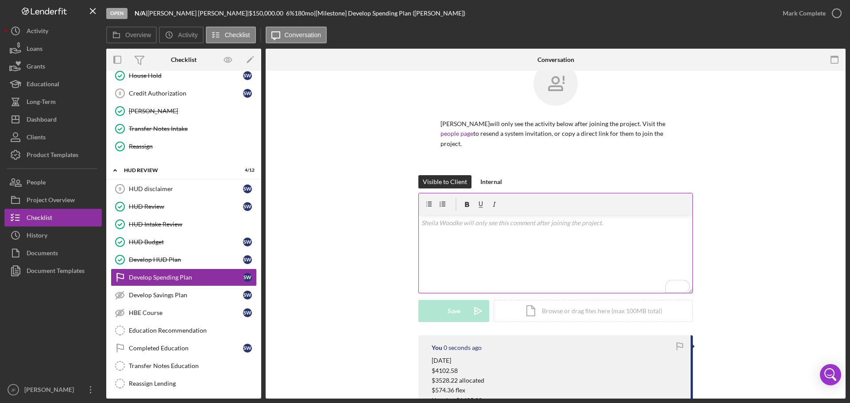
scroll to position [0, 0]
click at [798, 15] on div "Mark Complete" at bounding box center [803, 13] width 43 height 18
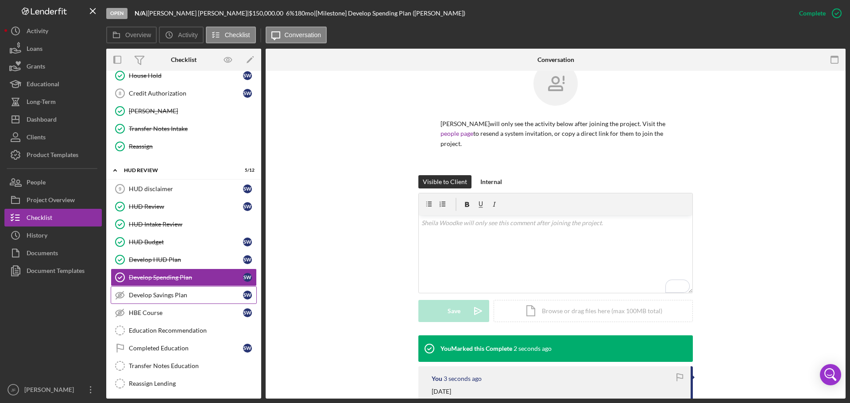
click at [166, 295] on div "Develop Savings Plan" at bounding box center [186, 295] width 114 height 7
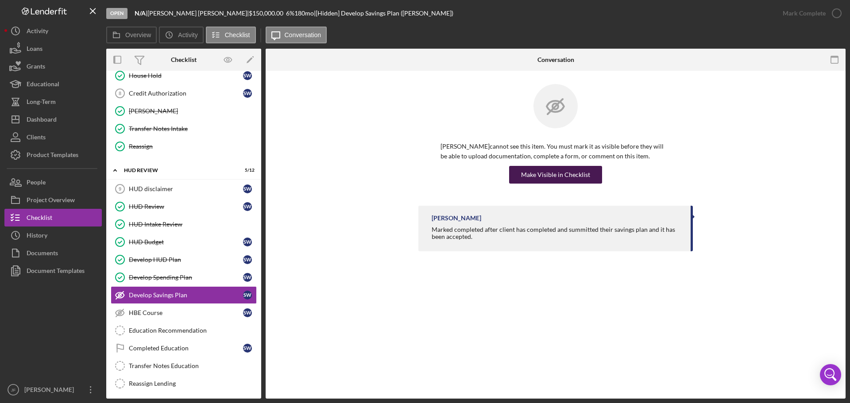
click at [568, 175] on div "Make Visible in Checklist" at bounding box center [555, 175] width 69 height 18
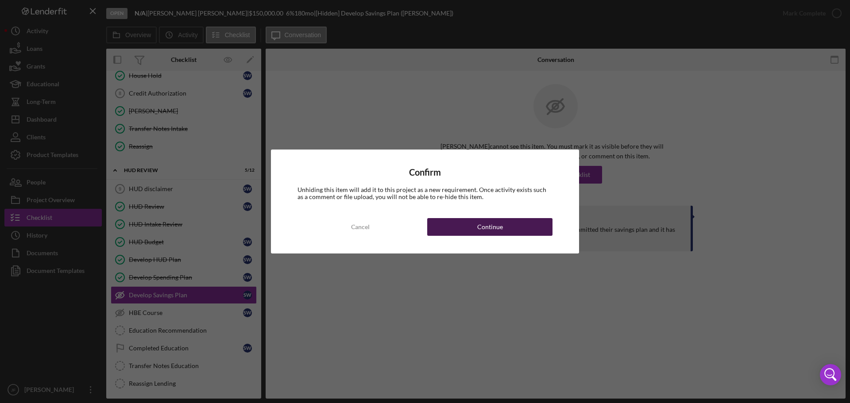
click at [521, 218] on div "Confirm Unhiding this item will add it to this project as a new requirement. On…" at bounding box center [425, 202] width 308 height 104
click at [521, 223] on button "Continue" at bounding box center [489, 227] width 125 height 18
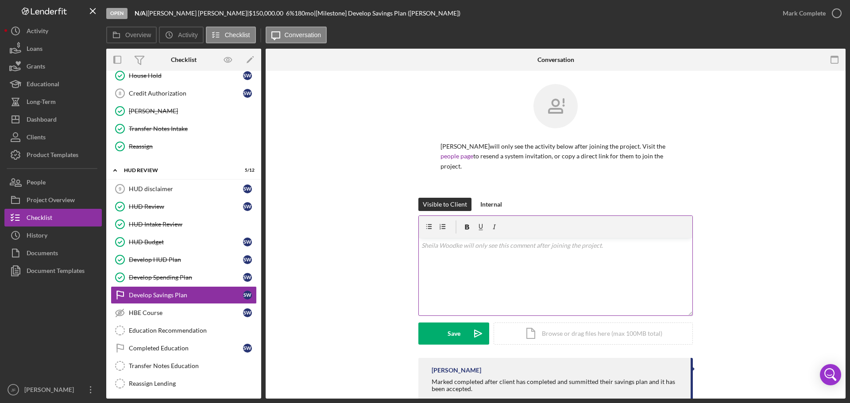
click at [516, 256] on div "v Color teal Color pink Remove color Add row above Add row below Add column bef…" at bounding box center [556, 276] width 274 height 77
click at [456, 271] on div "v Color teal Color pink Remove color Add row above Add row below Add column bef…" at bounding box center [556, 276] width 274 height 77
click at [457, 339] on div "Save" at bounding box center [453, 334] width 13 height 22
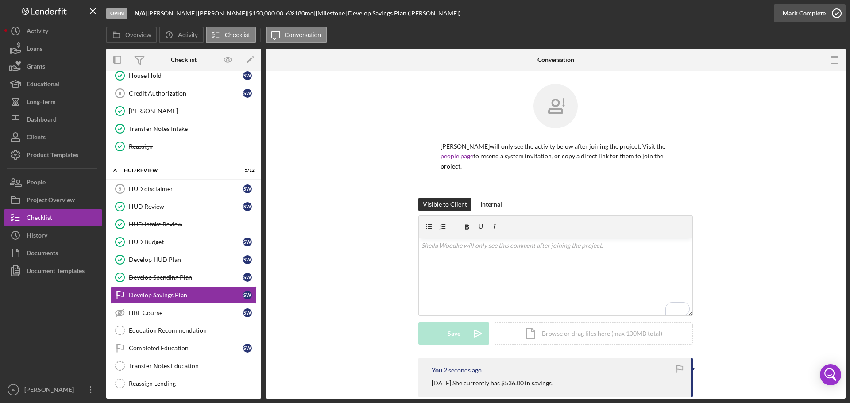
click at [802, 10] on div "Mark Complete" at bounding box center [803, 13] width 43 height 18
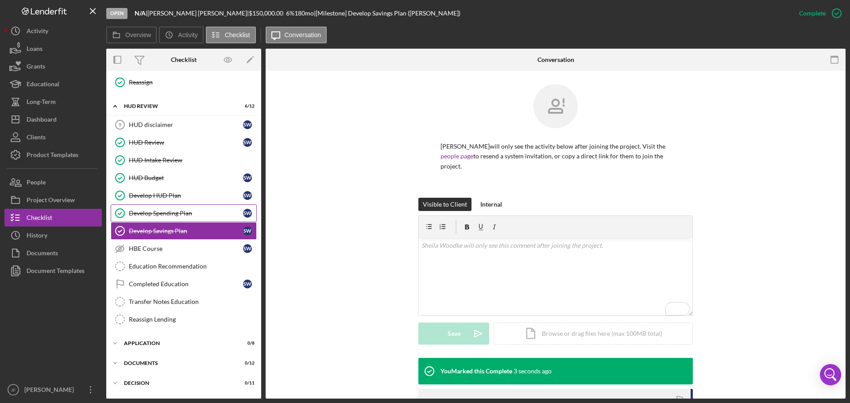
scroll to position [215, 0]
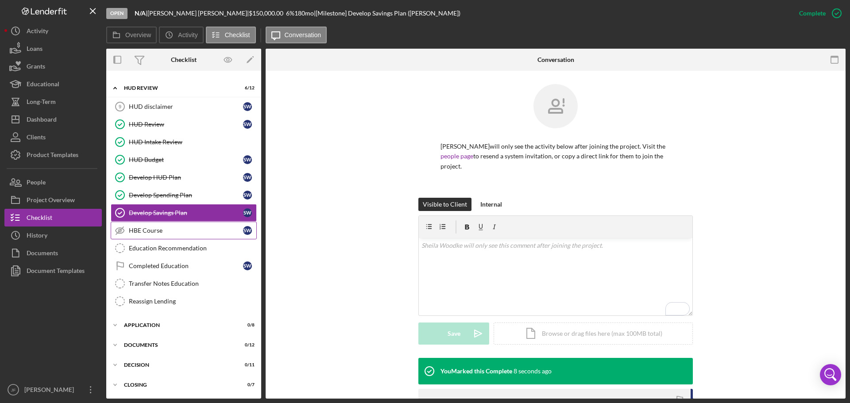
click at [167, 230] on div "HBE Course" at bounding box center [186, 230] width 114 height 7
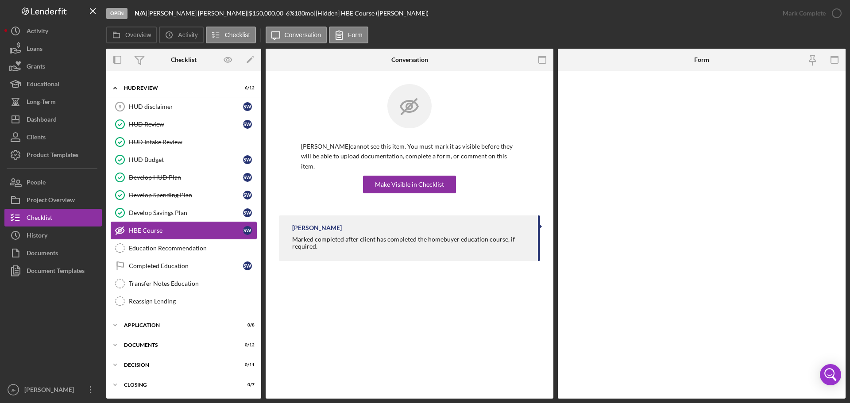
scroll to position [215, 0]
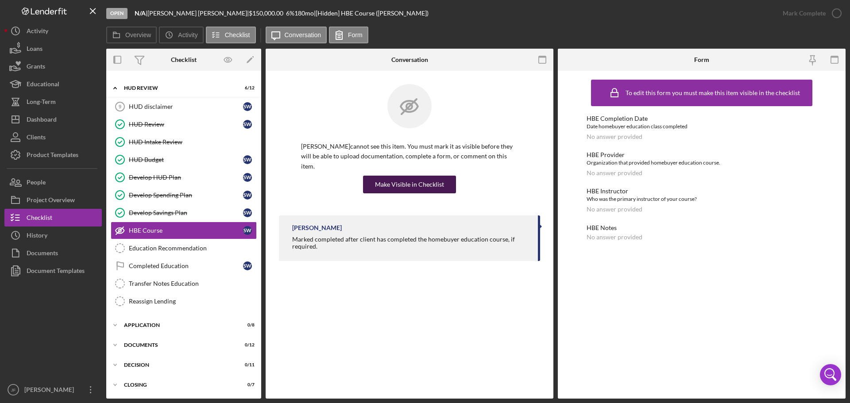
click at [393, 176] on div "Make Visible in Checklist" at bounding box center [409, 185] width 69 height 18
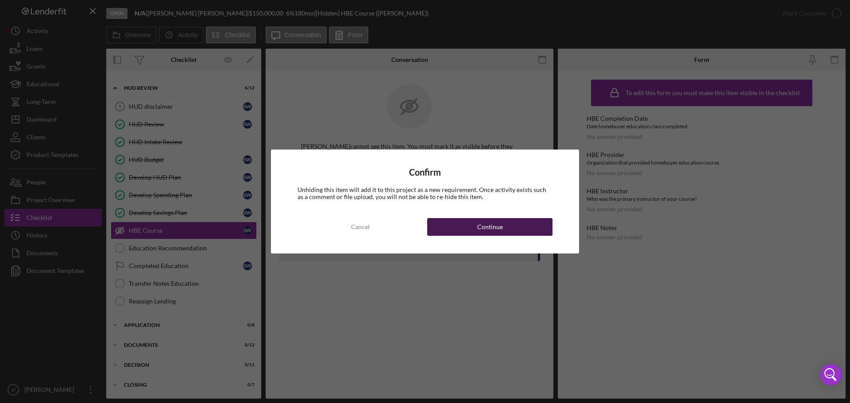
click at [460, 232] on button "Continue" at bounding box center [489, 227] width 125 height 18
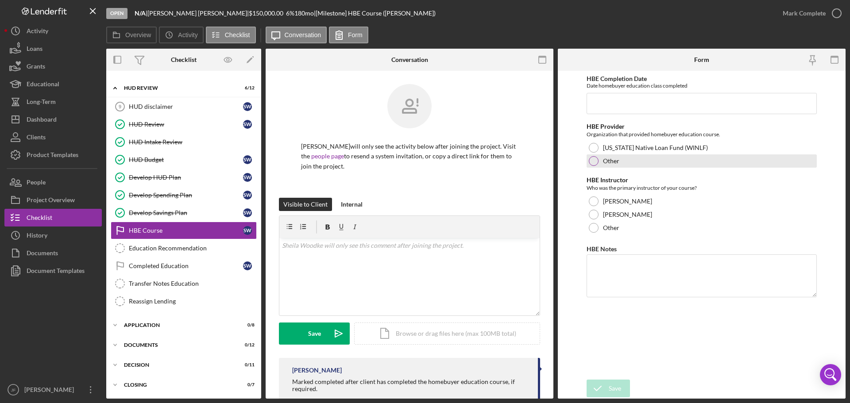
click at [592, 161] on div at bounding box center [594, 161] width 10 height 10
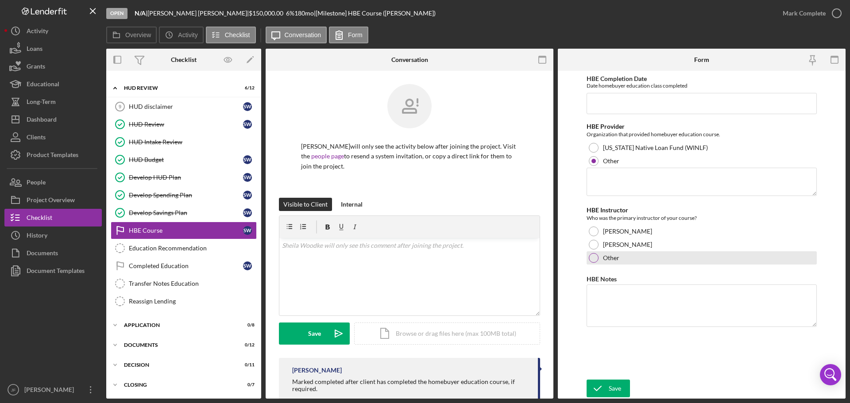
click at [591, 261] on div at bounding box center [594, 258] width 10 height 10
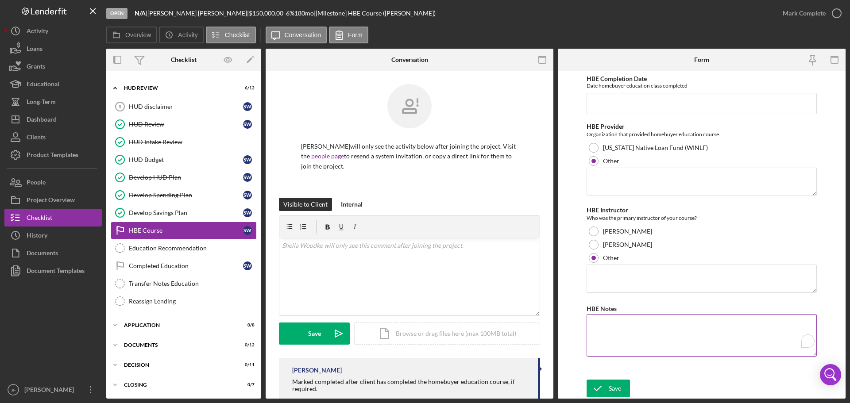
click at [613, 323] on textarea "HBE Notes" at bounding box center [701, 335] width 230 height 42
type textarea "HBE is not required at this time"
click at [621, 385] on button "Save" at bounding box center [607, 389] width 43 height 18
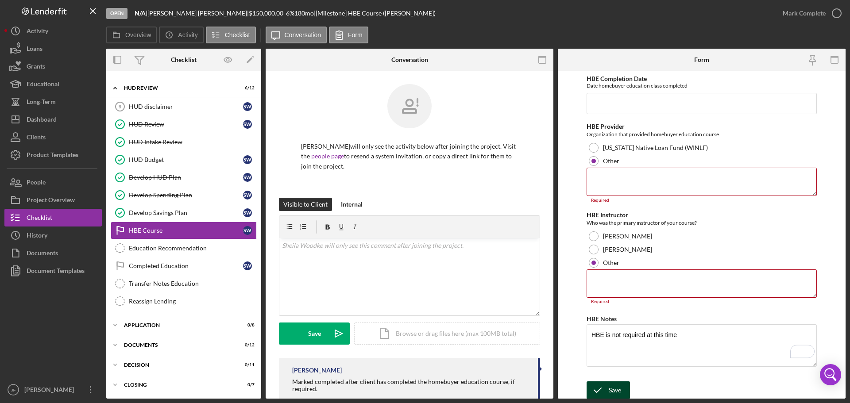
scroll to position [2, 0]
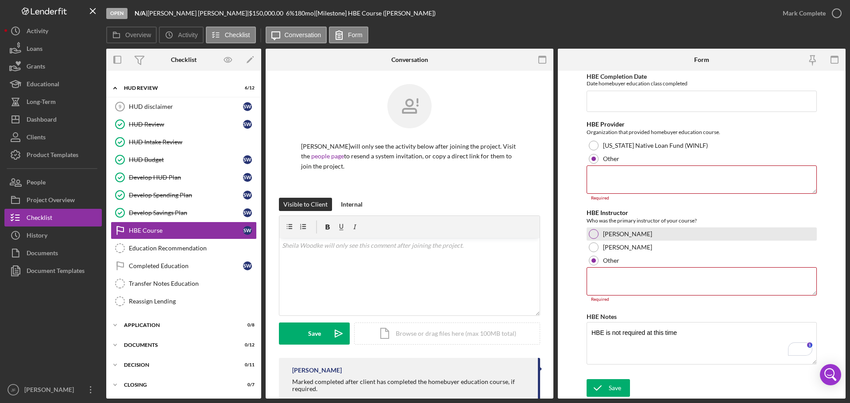
click at [592, 234] on div at bounding box center [594, 234] width 10 height 10
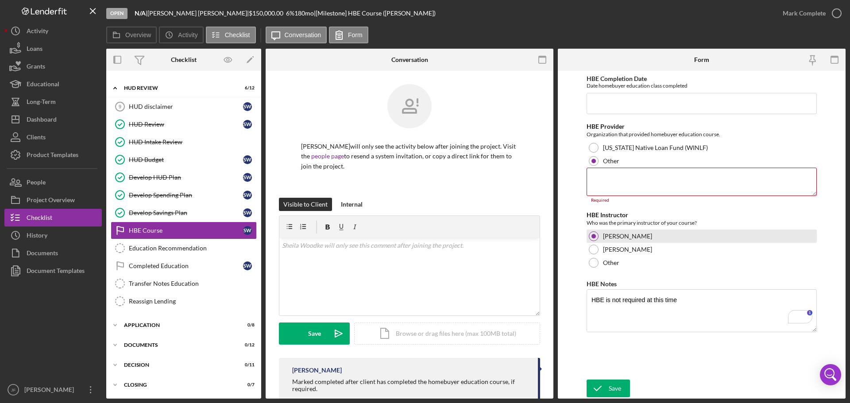
scroll to position [0, 0]
click at [607, 182] on textarea "To enrich screen reader interactions, please activate Accessibility in Grammarl…" at bounding box center [701, 182] width 230 height 28
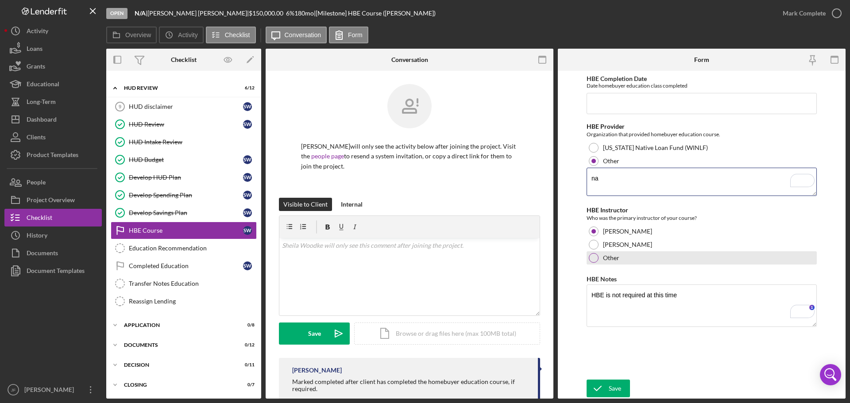
type textarea "na"
click at [592, 257] on div "Other" at bounding box center [701, 257] width 230 height 13
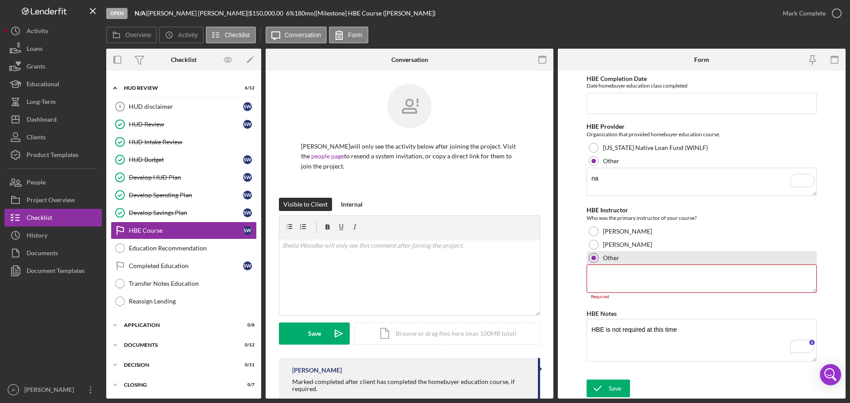
click at [592, 257] on div at bounding box center [593, 258] width 4 height 4
click at [597, 281] on textarea at bounding box center [701, 279] width 230 height 28
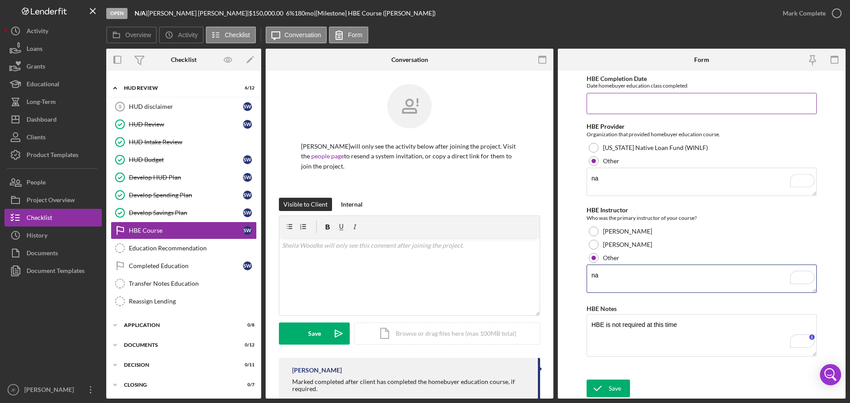
type textarea "na"
click at [602, 101] on input "HBE Completion Date" at bounding box center [701, 103] width 230 height 21
type input "[DATE]"
click at [788, 15] on div "Mark Complete" at bounding box center [803, 13] width 43 height 18
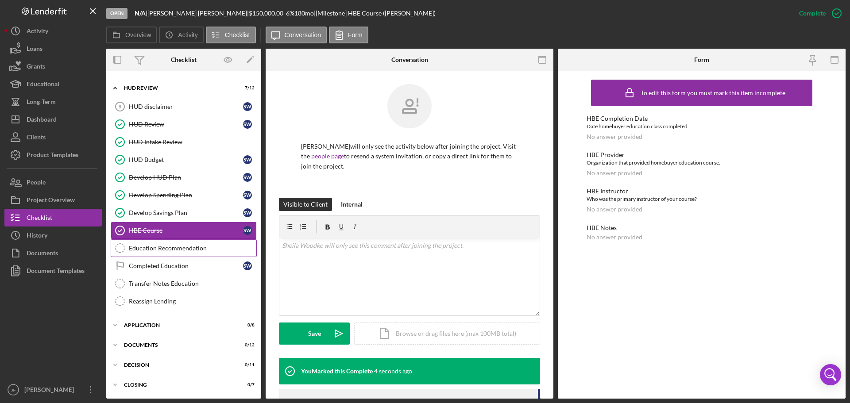
click at [173, 250] on div "Education Recommendation" at bounding box center [192, 248] width 127 height 7
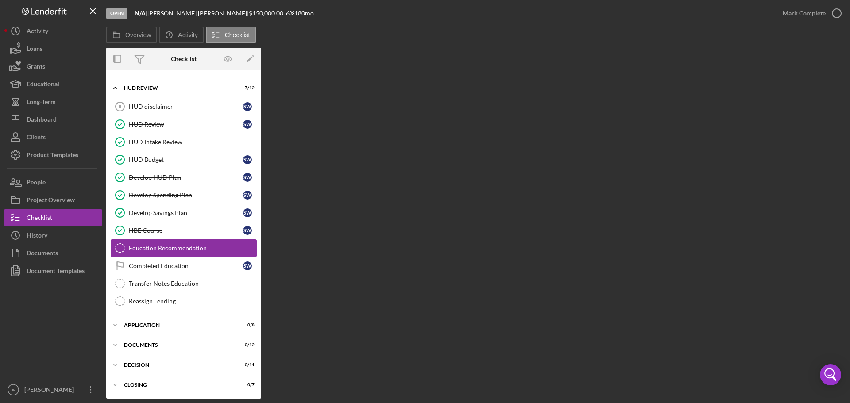
scroll to position [215, 0]
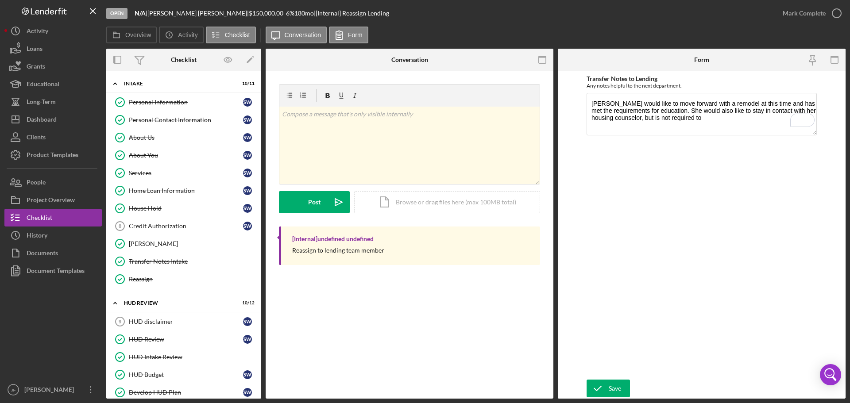
scroll to position [215, 0]
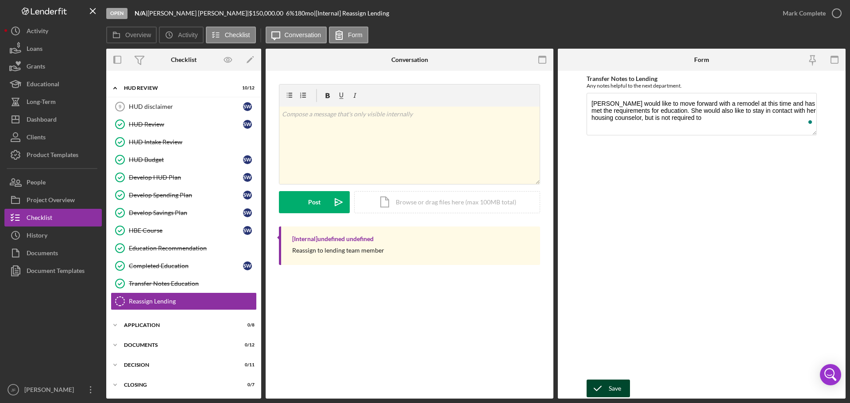
type textarea "[PERSON_NAME] would like to move forward with a remodel at this time and has me…"
click at [605, 387] on icon "submit" at bounding box center [597, 389] width 22 height 22
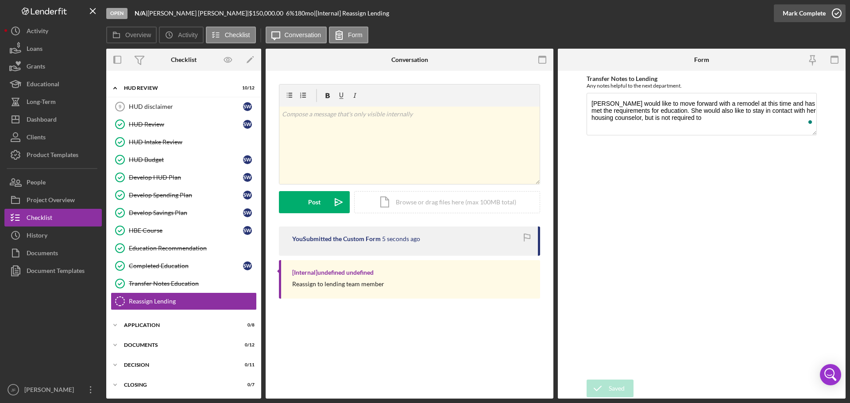
click at [783, 14] on div "Mark Complete" at bounding box center [803, 13] width 43 height 18
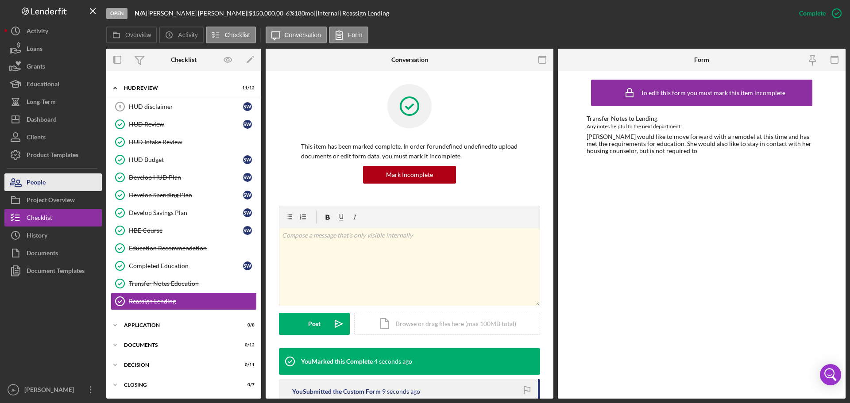
click at [61, 187] on button "People" at bounding box center [52, 182] width 97 height 18
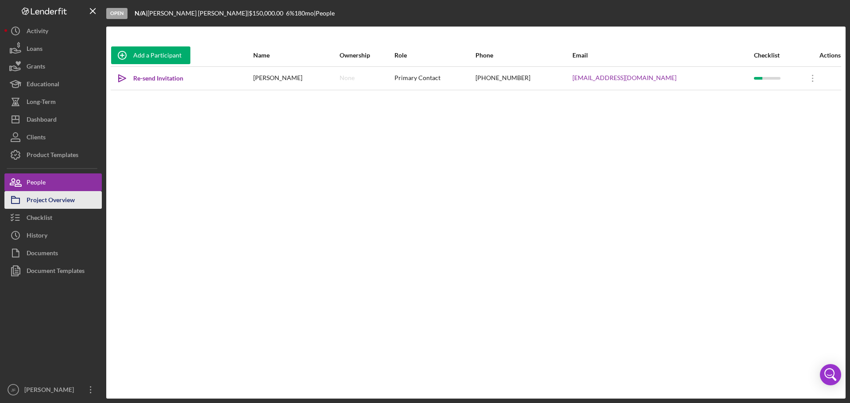
click at [58, 203] on div "Project Overview" at bounding box center [51, 201] width 48 height 20
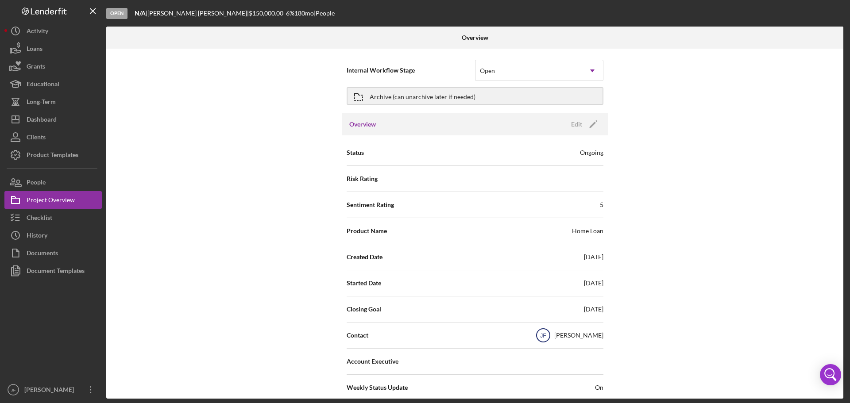
click at [546, 336] on text "JF" at bounding box center [543, 336] width 6 height 6
click at [546, 335] on text "JF" at bounding box center [543, 336] width 6 height 6
click at [49, 216] on div "Checklist" at bounding box center [40, 219] width 26 height 20
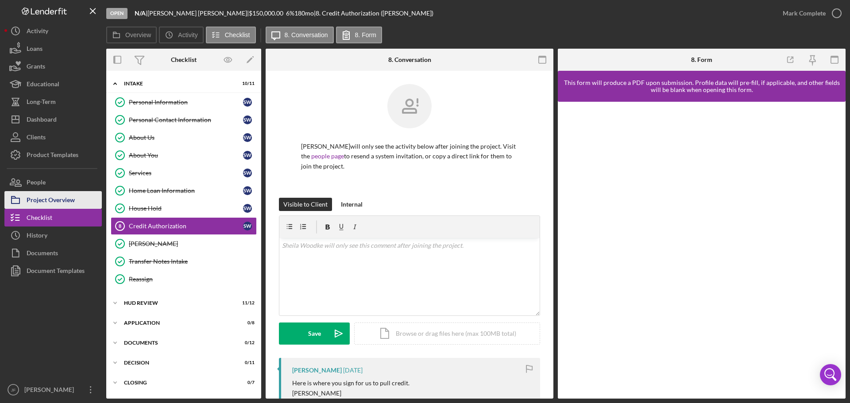
click at [45, 198] on div "Project Overview" at bounding box center [51, 201] width 48 height 20
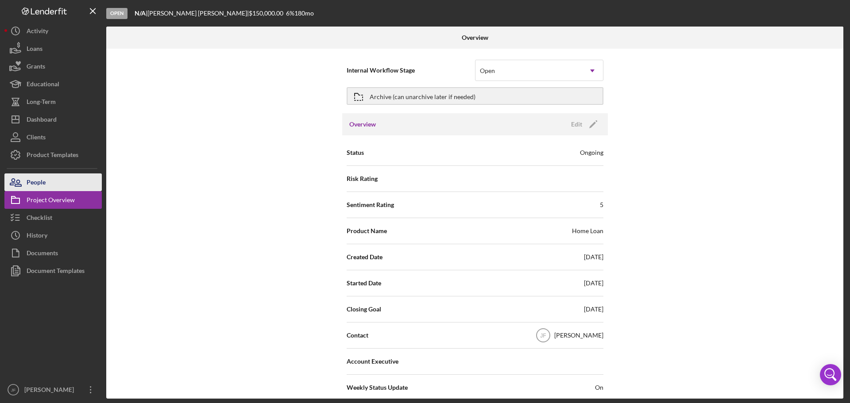
click at [39, 181] on div "People" at bounding box center [36, 183] width 19 height 20
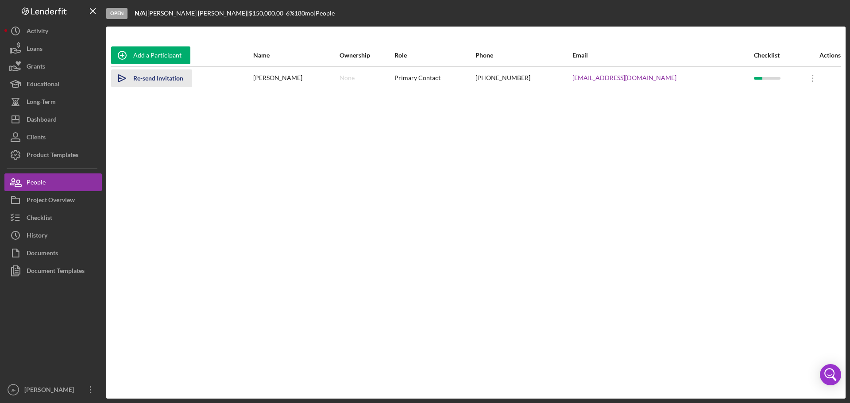
click at [146, 80] on div "Re-send Invitation" at bounding box center [158, 78] width 50 height 18
click at [42, 134] on div "Clients" at bounding box center [36, 138] width 19 height 20
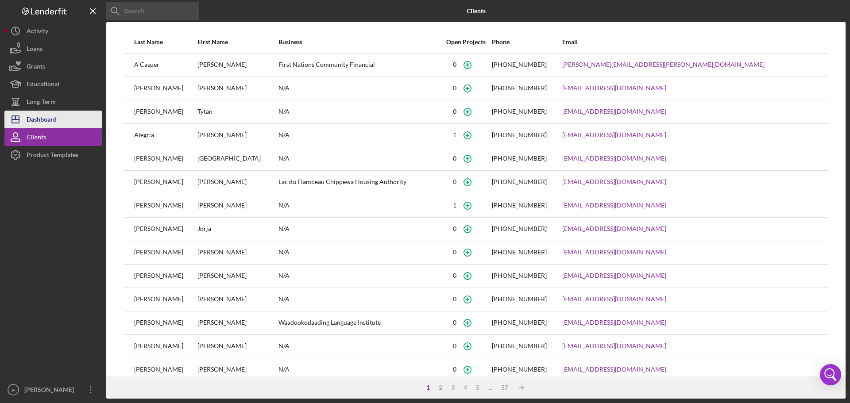
click at [45, 119] on div "Dashboard" at bounding box center [42, 121] width 30 height 20
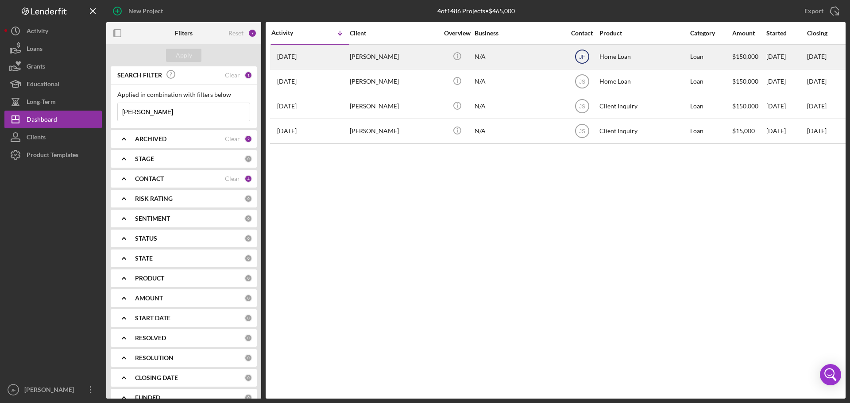
click at [585, 61] on icon "JF" at bounding box center [582, 57] width 22 height 22
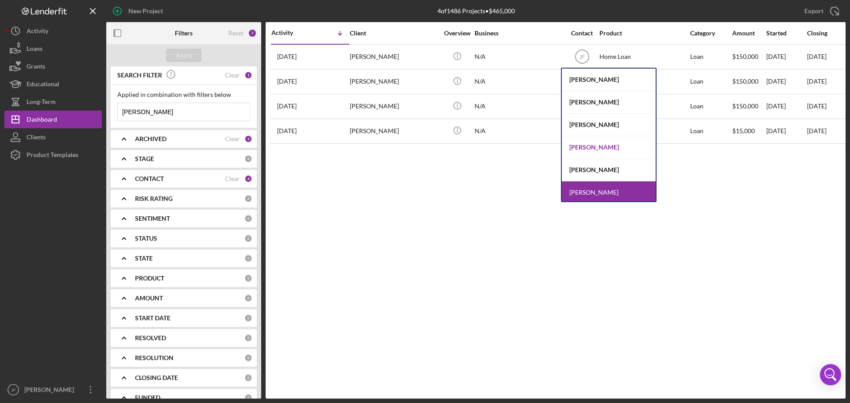
click at [581, 145] on div "Christine Haling" at bounding box center [609, 147] width 94 height 23
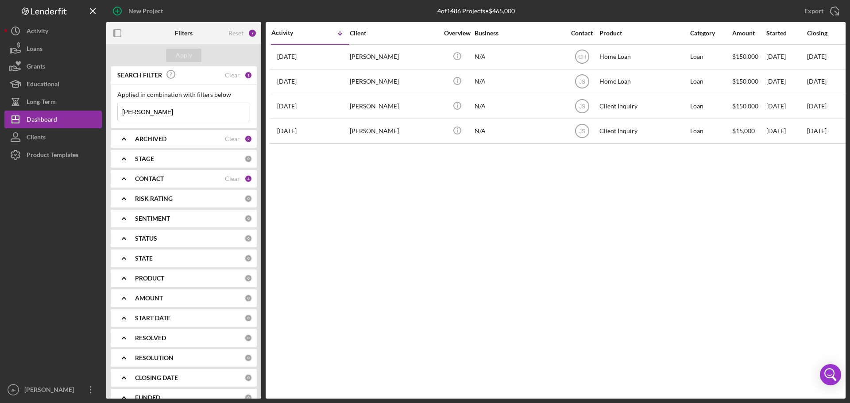
click at [183, 137] on div "ARCHIVED" at bounding box center [180, 138] width 90 height 7
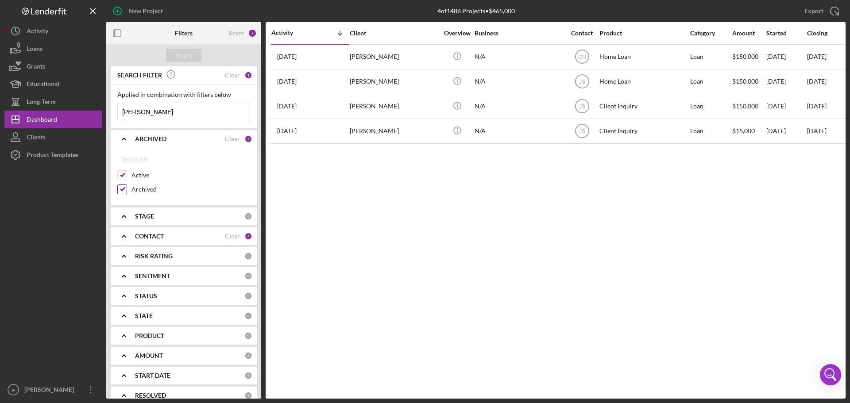
click at [127, 189] on div "Archived" at bounding box center [183, 192] width 133 height 14
click at [122, 189] on input "Archived" at bounding box center [122, 189] width 9 height 9
checkbox input "false"
click at [180, 49] on div "Apply" at bounding box center [184, 55] width 16 height 13
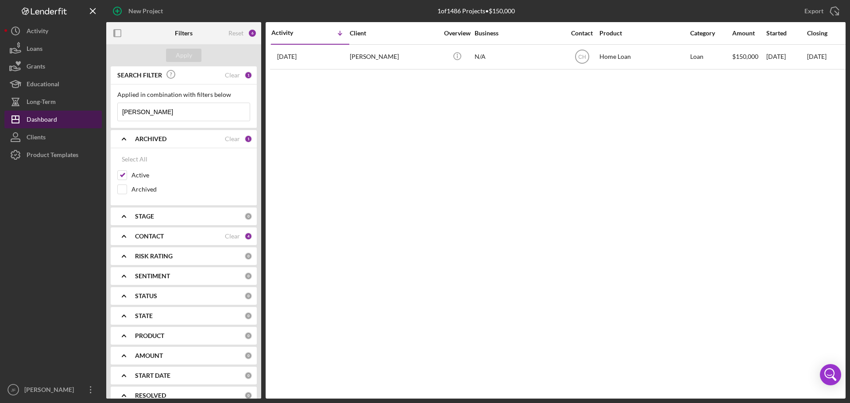
click at [60, 120] on button "Icon/Dashboard Dashboard" at bounding box center [52, 120] width 97 height 18
click at [50, 142] on button "Clients" at bounding box center [52, 137] width 97 height 18
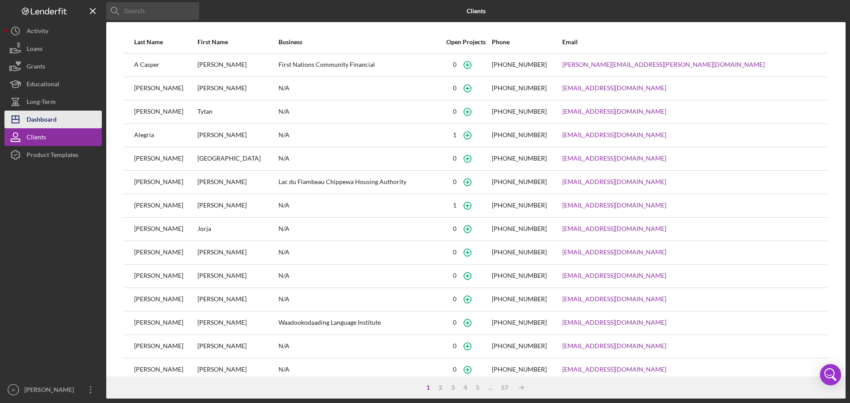
click at [45, 118] on div "Dashboard" at bounding box center [42, 121] width 30 height 20
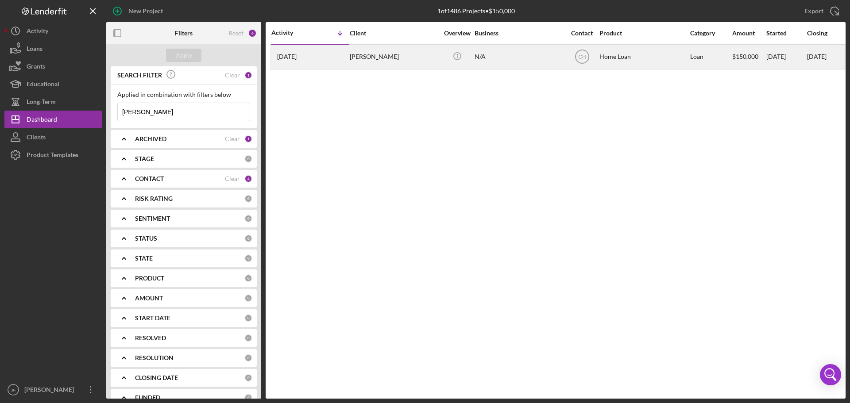
click at [358, 56] on div "[PERSON_NAME]" at bounding box center [394, 56] width 89 height 23
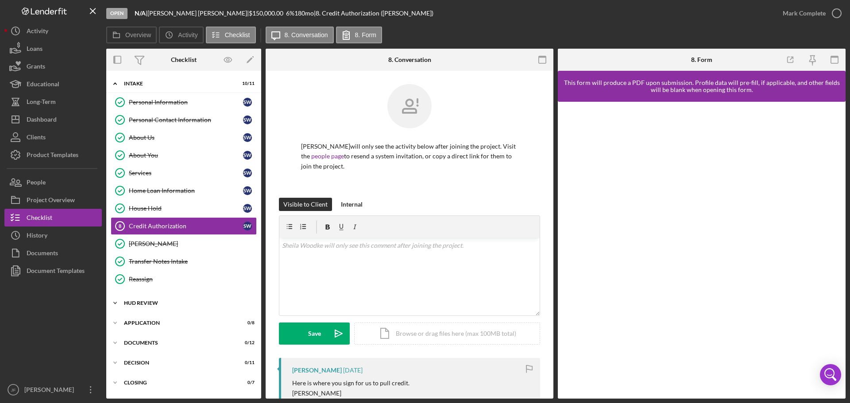
click at [209, 300] on div "Icon/Expander HUD Review 11 / 12" at bounding box center [183, 303] width 155 height 18
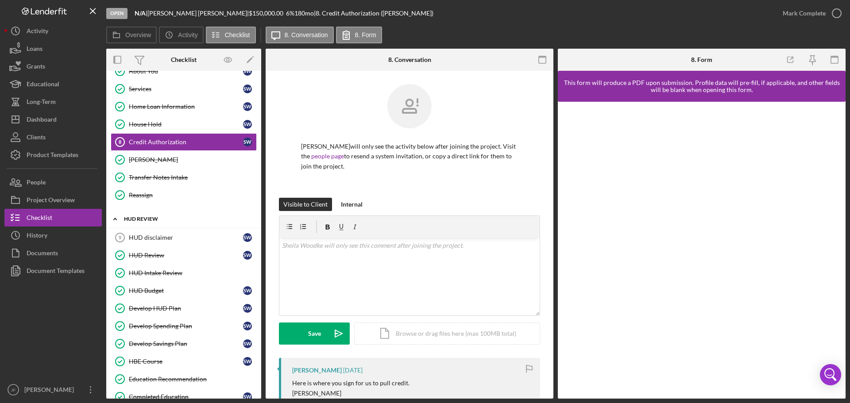
scroll to position [133, 0]
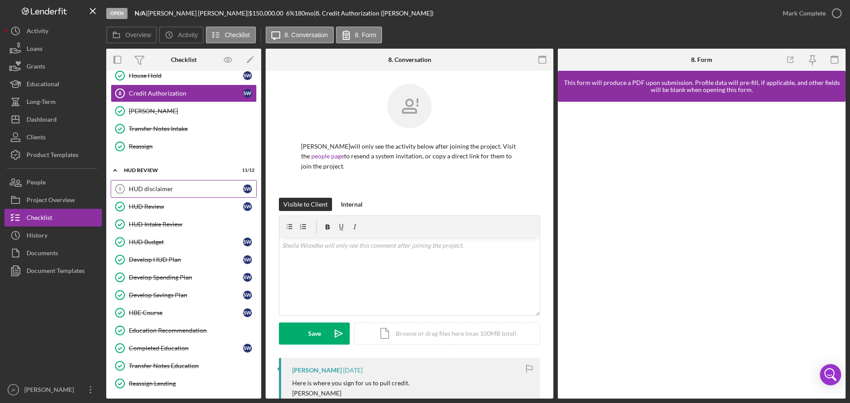
click at [168, 185] on div "HUD disclaimer" at bounding box center [186, 188] width 114 height 7
